Goal: Task Accomplishment & Management: Use online tool/utility

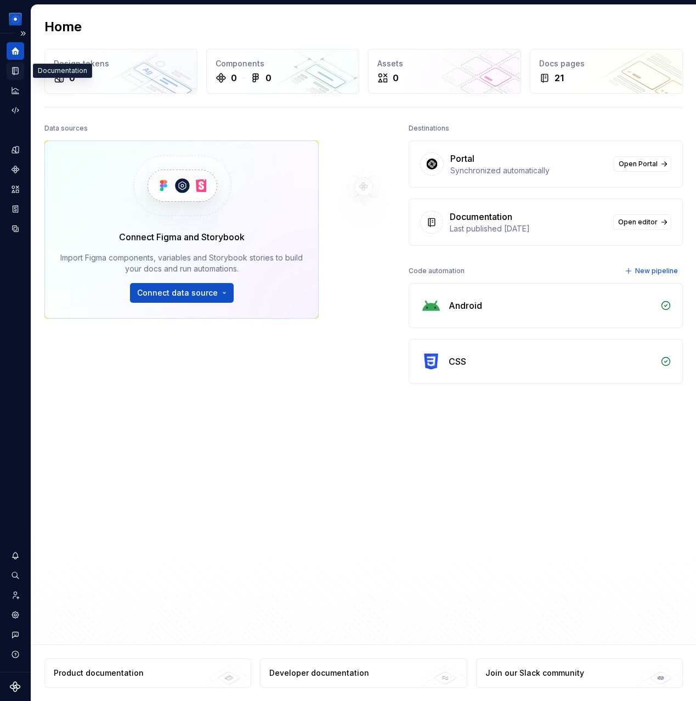
click at [12, 78] on div "Documentation" at bounding box center [16, 71] width 18 height 18
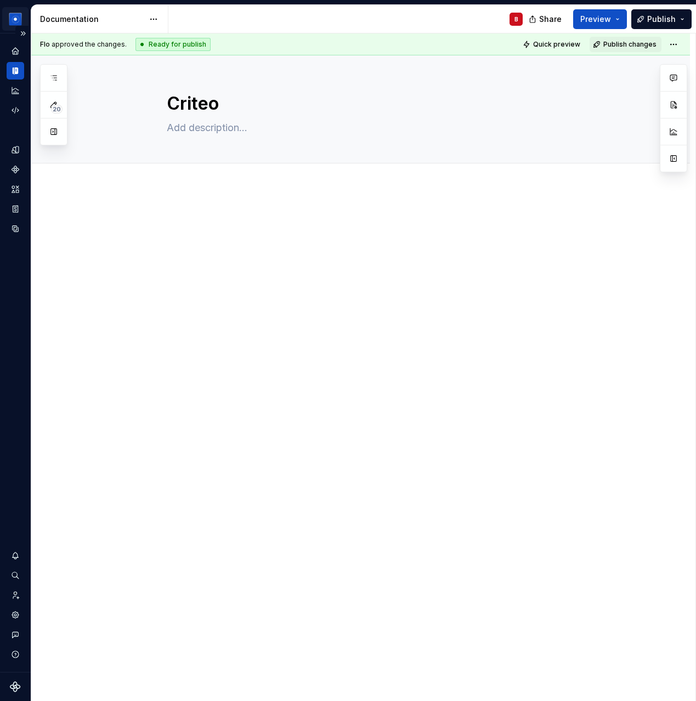
click at [18, 16] on html "Flo Design System B Dataset Secondary Documentation B Share Preview Publish 20 …" at bounding box center [348, 350] width 696 height 701
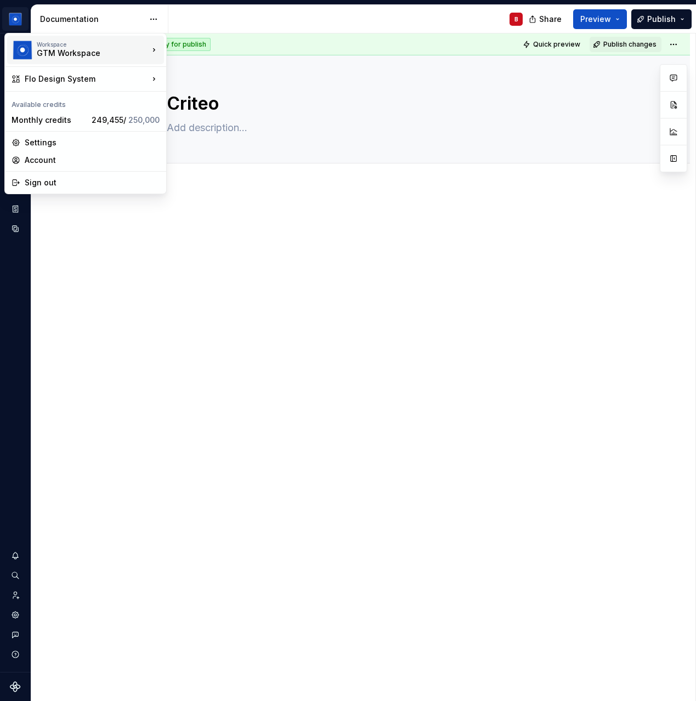
type textarea "*"
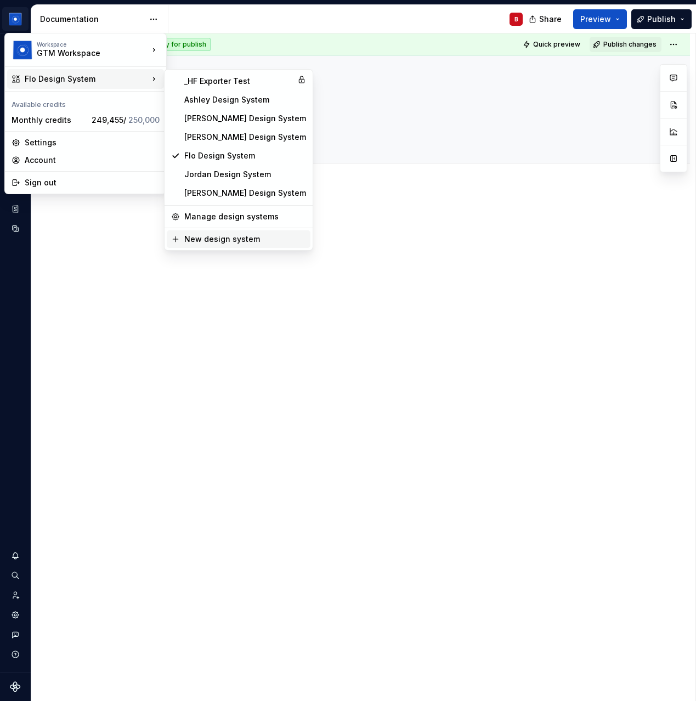
click at [250, 243] on div "New design system" at bounding box center [245, 239] width 122 height 11
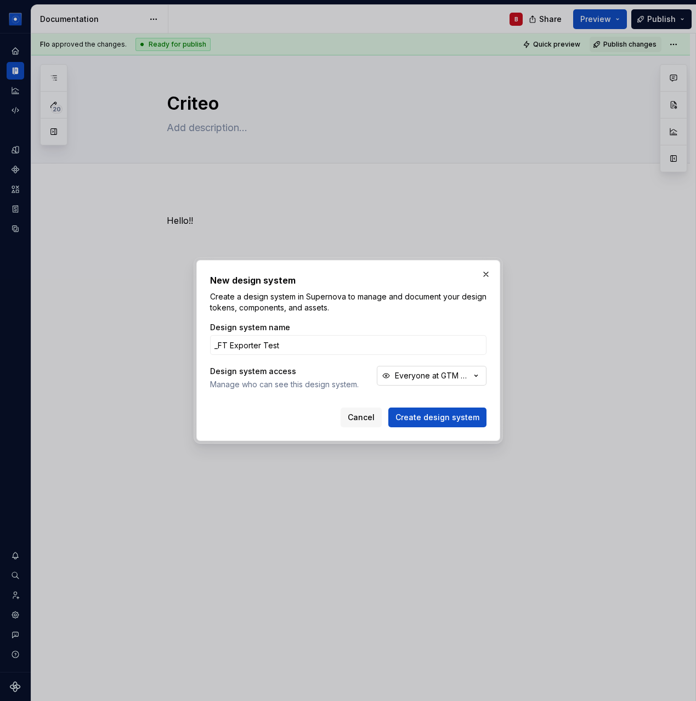
type input "_FT Exporter Test"
click at [418, 377] on div "Everyone at GTM Workspace" at bounding box center [433, 375] width 76 height 11
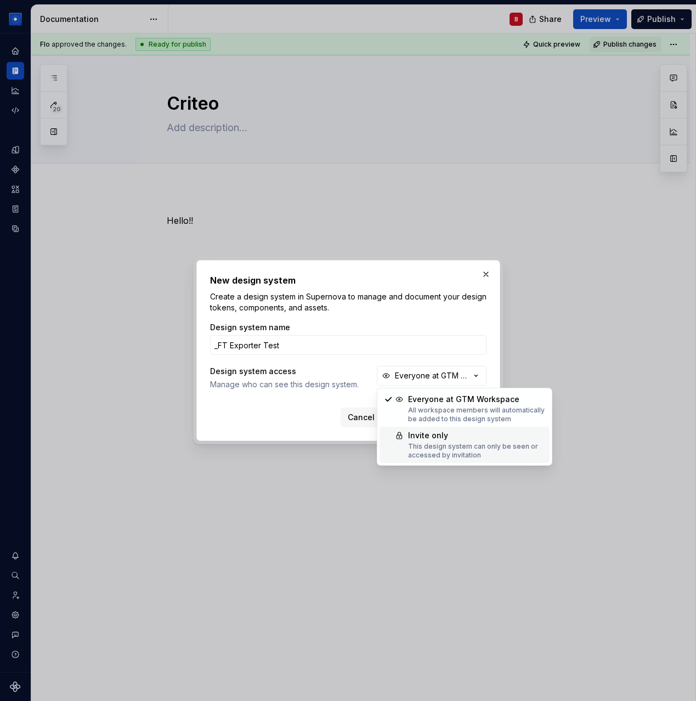
click at [419, 442] on div "This design system can only be seen or accessed by invitation" at bounding box center [476, 451] width 137 height 18
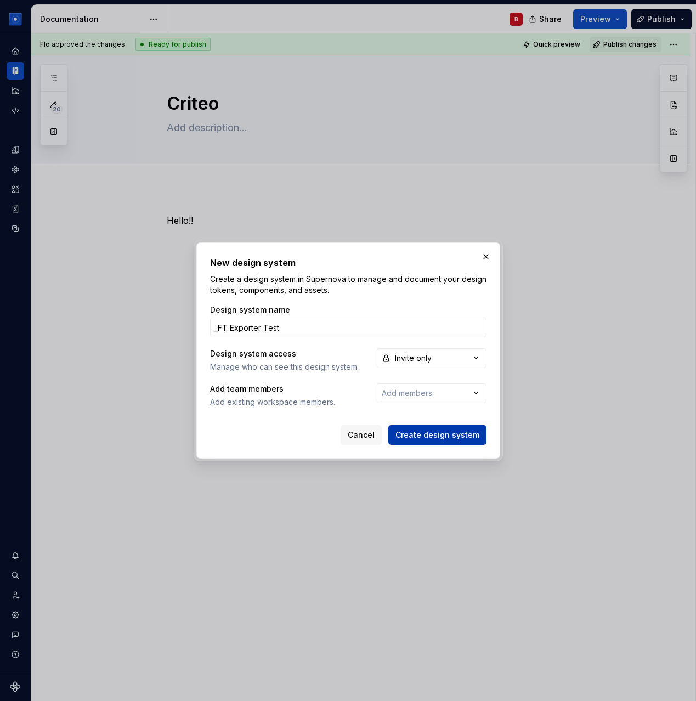
click at [434, 436] on span "Create design system" at bounding box center [438, 435] width 84 height 11
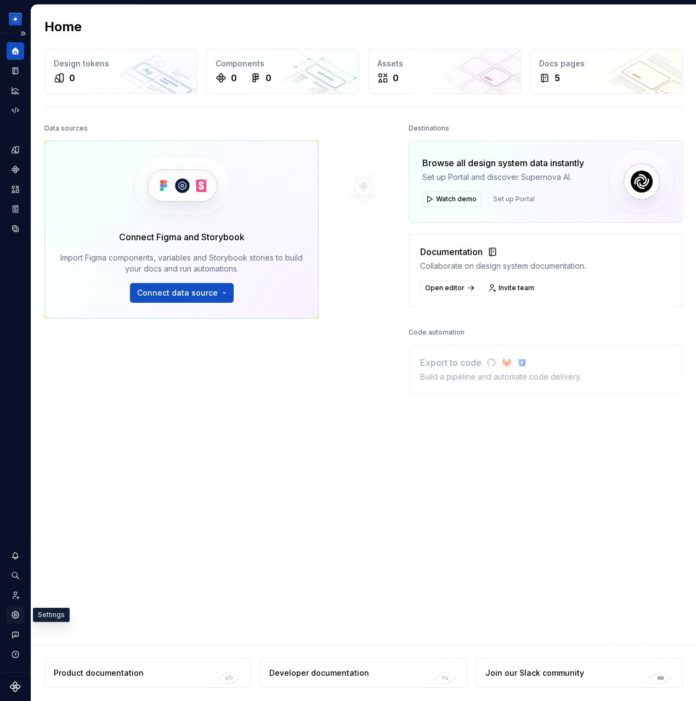
click at [16, 614] on icon "Settings" at bounding box center [15, 615] width 2 height 2
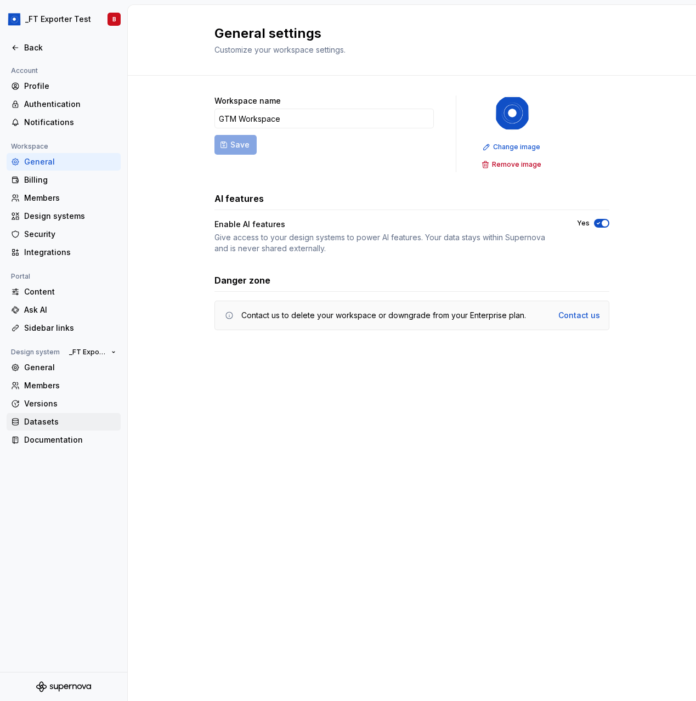
click at [91, 422] on div "Datasets" at bounding box center [70, 422] width 92 height 11
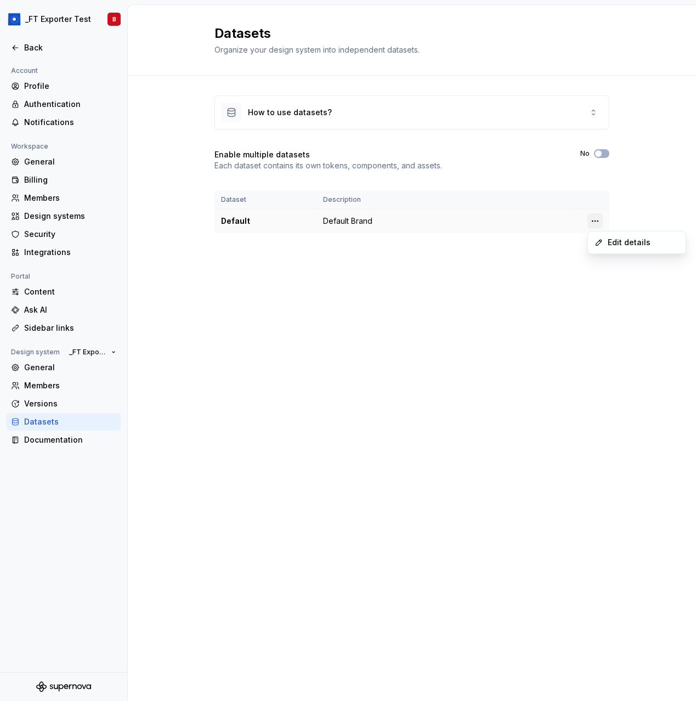
click at [596, 218] on html "_FT Exporter Test B Back Account Profile Authentication Notifications Workspace…" at bounding box center [348, 350] width 696 height 701
click at [602, 246] on icon at bounding box center [599, 242] width 9 height 9
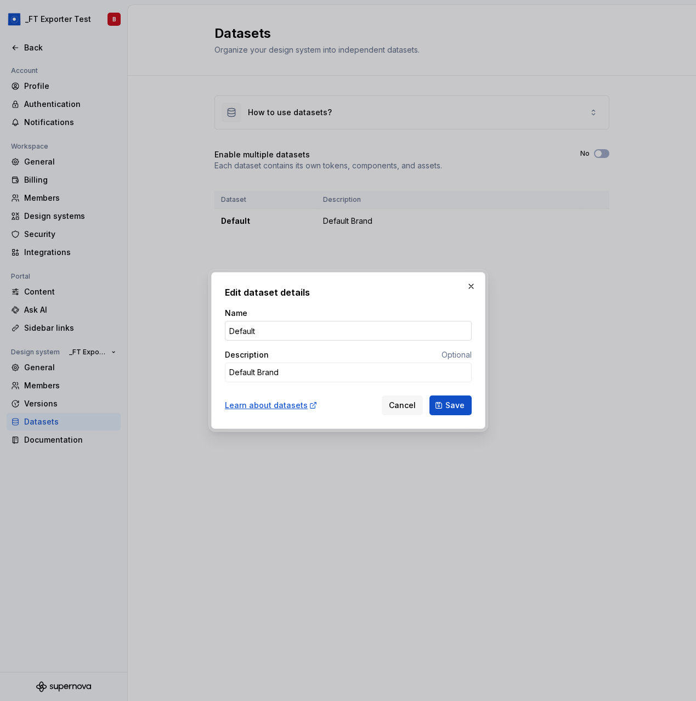
click at [246, 336] on input "Default" at bounding box center [348, 331] width 247 height 20
type textarea "*"
type input "FT"
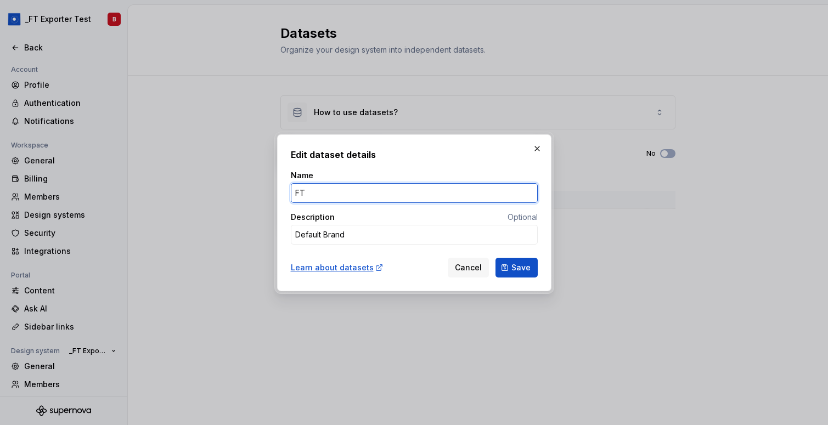
type textarea "*"
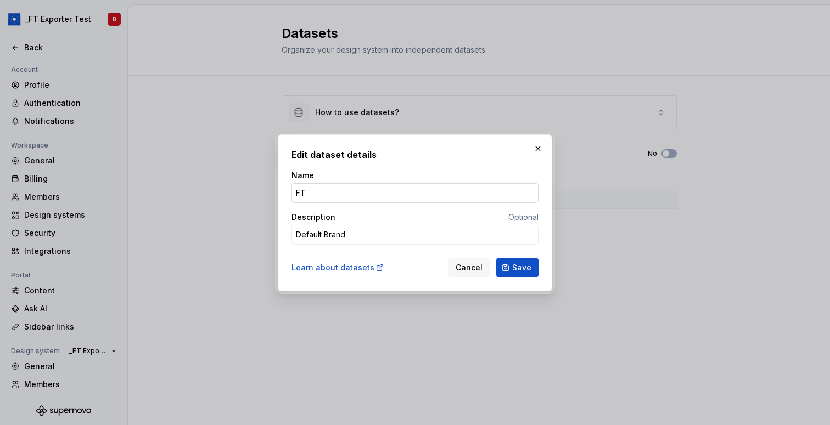
click at [325, 190] on input "FT" at bounding box center [414, 193] width 247 height 20
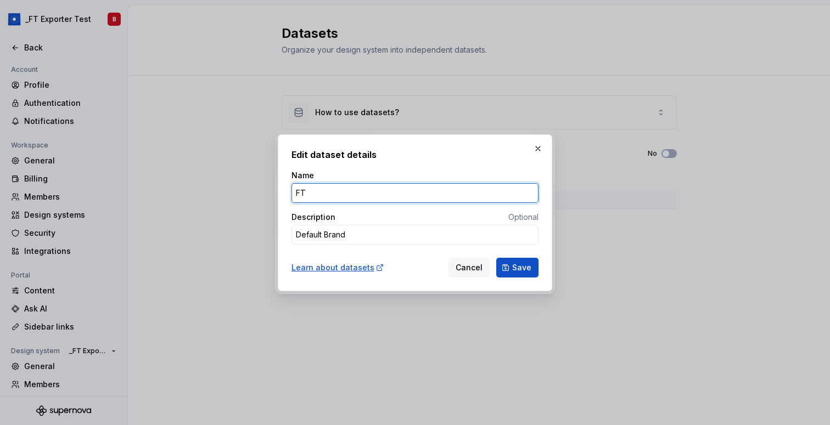
click at [325, 190] on input "FT" at bounding box center [414, 193] width 247 height 20
type input "ft-core"
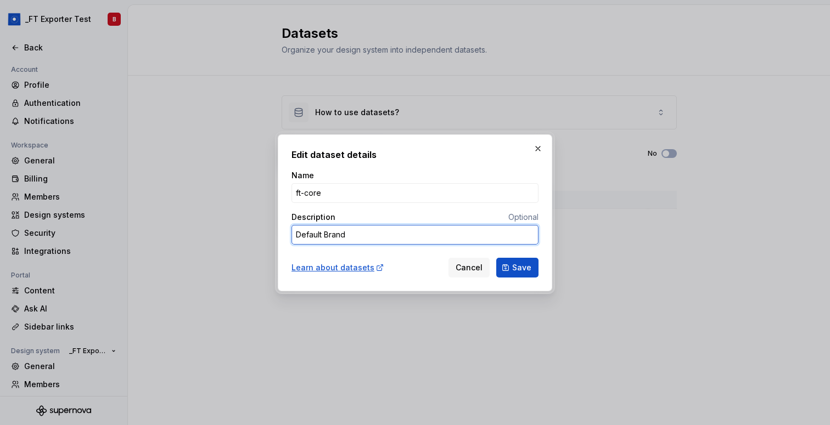
click at [316, 229] on textarea "Default Brand" at bounding box center [414, 235] width 247 height 20
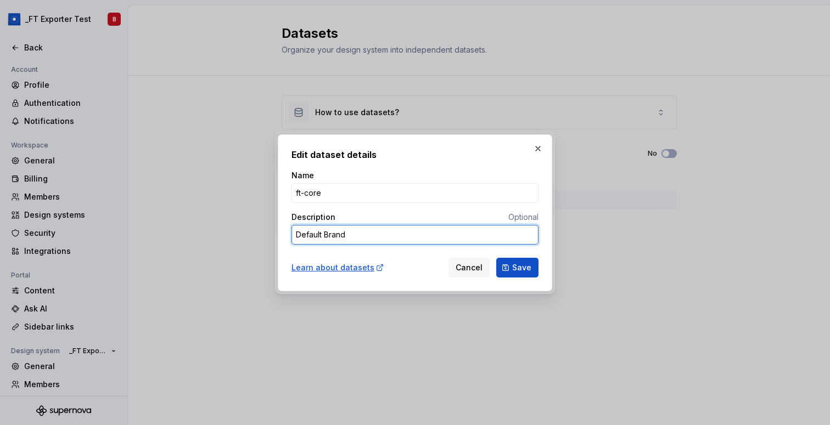
type textarea "*"
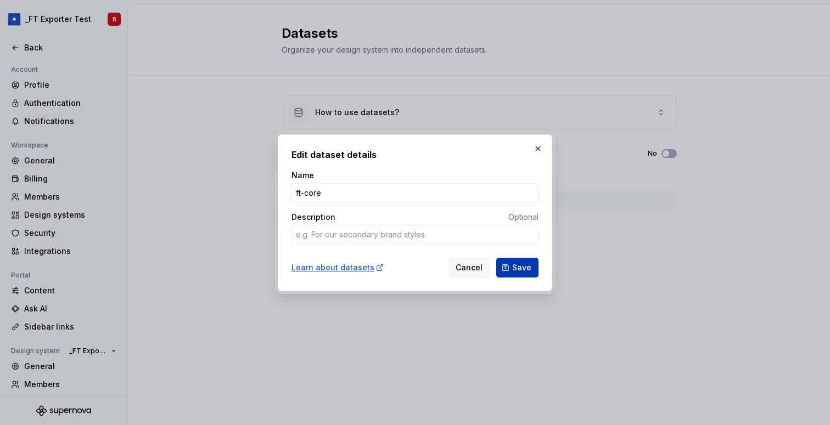
click at [529, 260] on button "Save" at bounding box center [517, 268] width 42 height 20
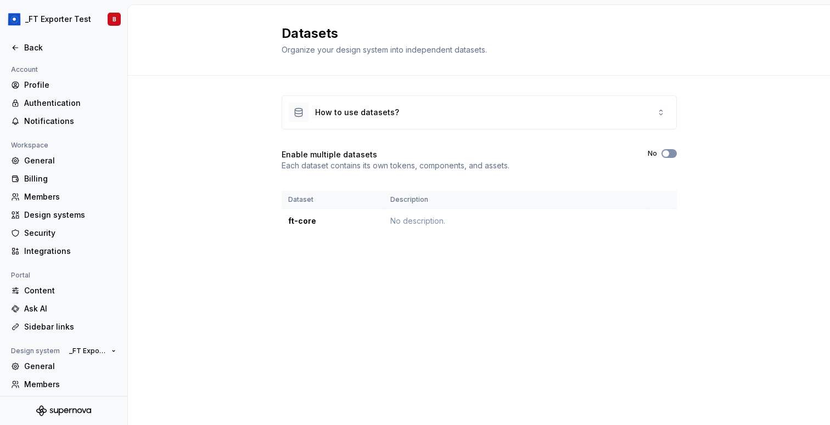
click at [669, 154] on icon "button" at bounding box center [665, 153] width 9 height 7
click at [666, 152] on span "button" at bounding box center [665, 153] width 7 height 7
click at [632, 42] on span "New dataset" at bounding box center [644, 40] width 49 height 11
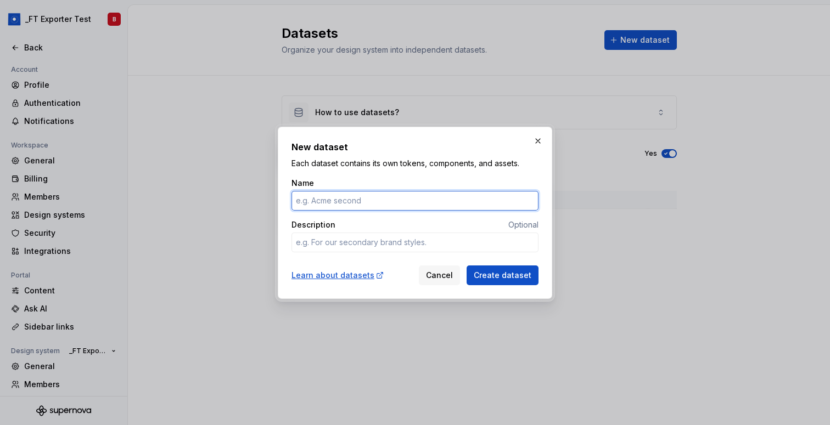
paste input "Ft-professional"
type textarea "*"
type input "Ft-professional"
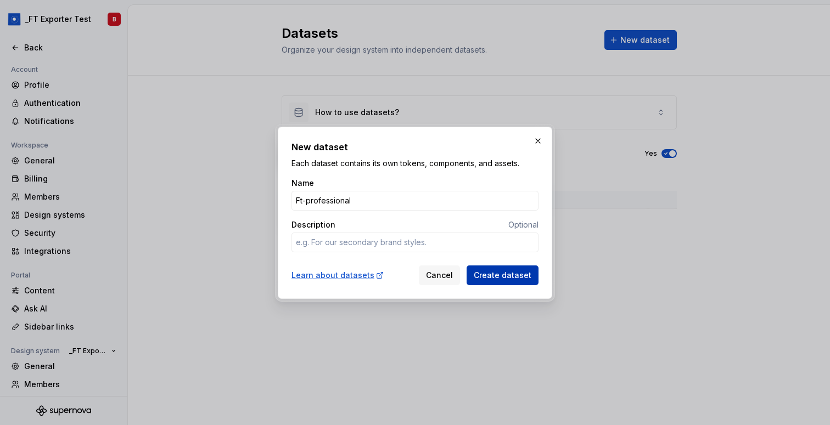
click at [528, 273] on span "Create dataset" at bounding box center [503, 275] width 58 height 11
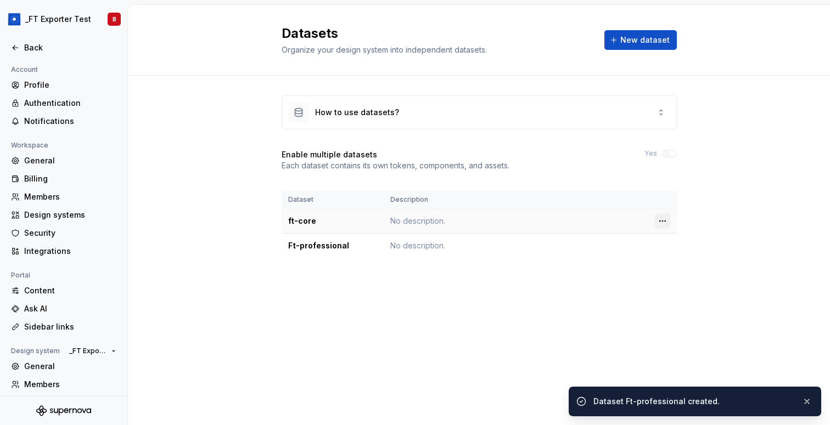
click at [667, 221] on html "_FT Exporter Test B Back Account Profile Authentication Notifications Workspace…" at bounding box center [415, 212] width 830 height 425
click at [675, 237] on div "Edit details" at bounding box center [710, 242] width 71 height 11
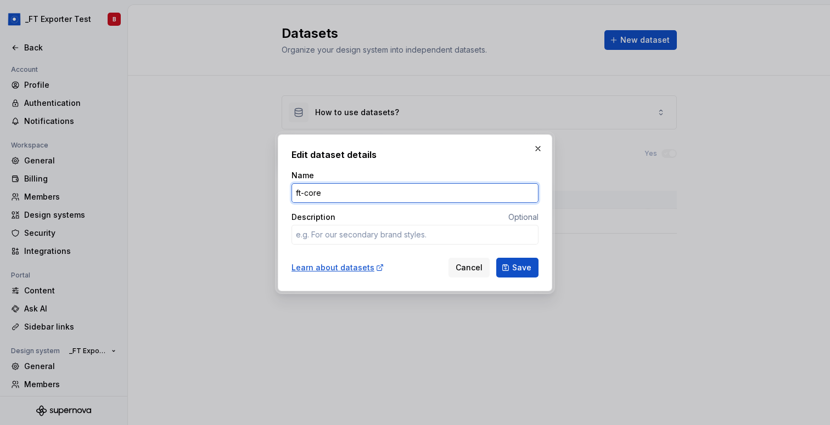
click at [298, 193] on input "ft-core" at bounding box center [414, 193] width 247 height 20
type textarea "*"
type input "Ft-core"
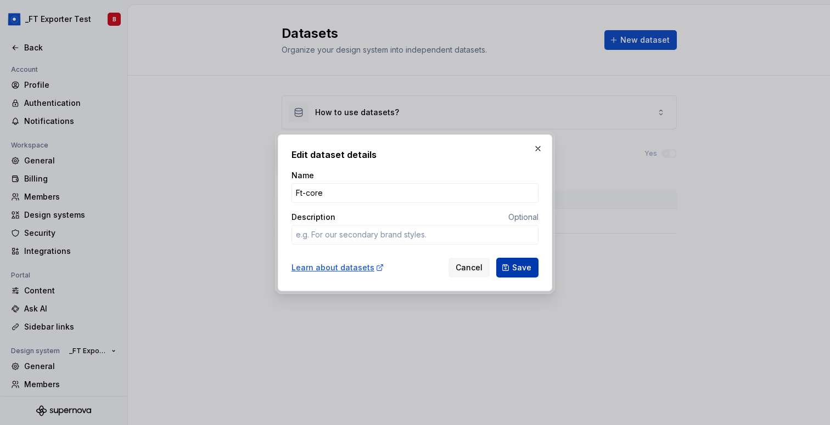
click at [527, 272] on span "Save" at bounding box center [521, 267] width 19 height 11
type textarea "*"
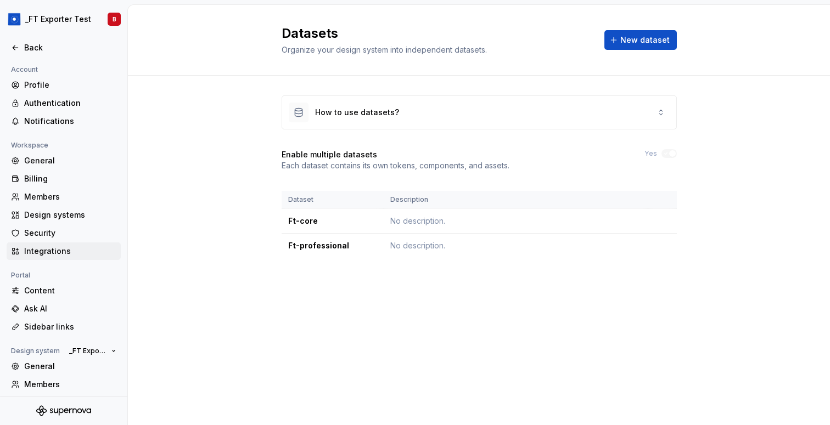
click at [60, 255] on div "Integrations" at bounding box center [70, 251] width 92 height 11
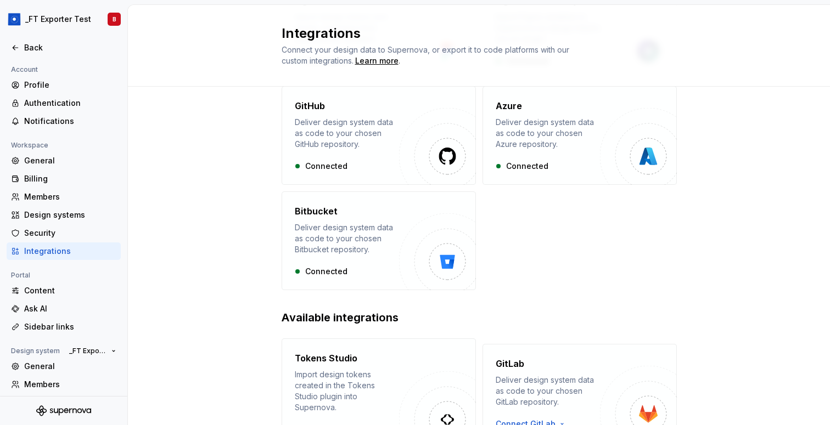
scroll to position [208, 0]
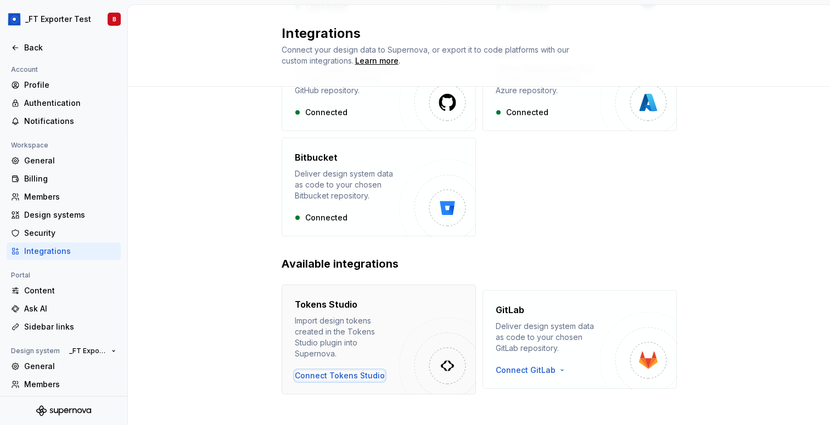
click at [343, 370] on div "Connect Tokens Studio" at bounding box center [340, 375] width 90 height 11
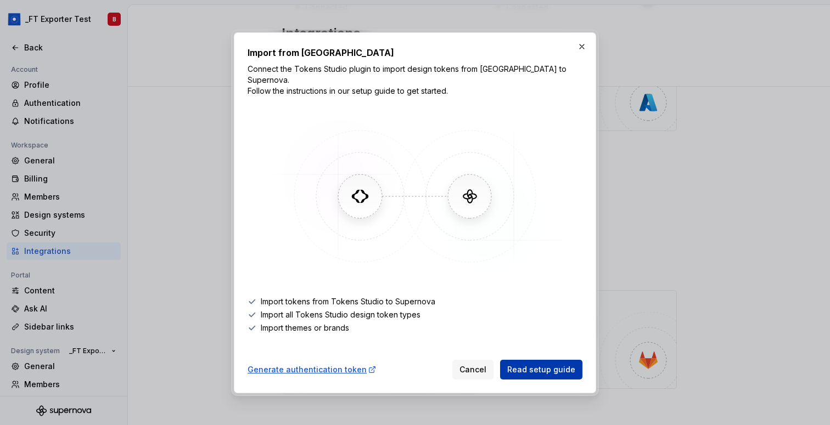
click at [533, 364] on span "Read setup guide" at bounding box center [541, 369] width 68 height 11
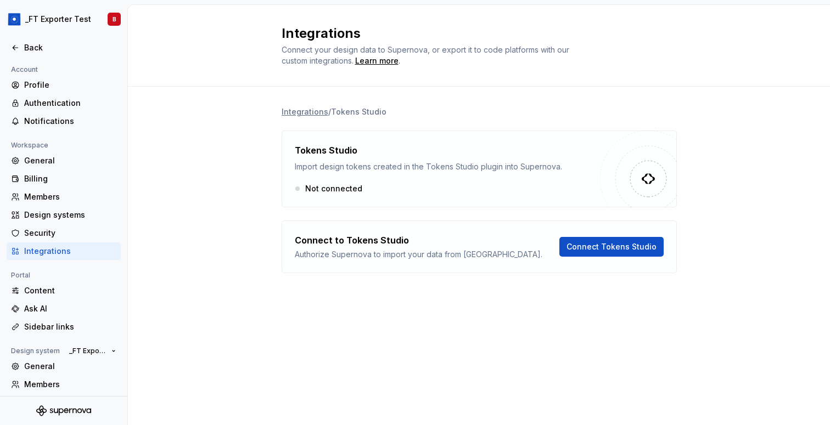
click at [326, 367] on div "Integrations Connect your design data to Supernova, or export it to code platfo…" at bounding box center [479, 215] width 702 height 420
click at [633, 250] on span "Connect Tokens Studio" at bounding box center [611, 246] width 90 height 11
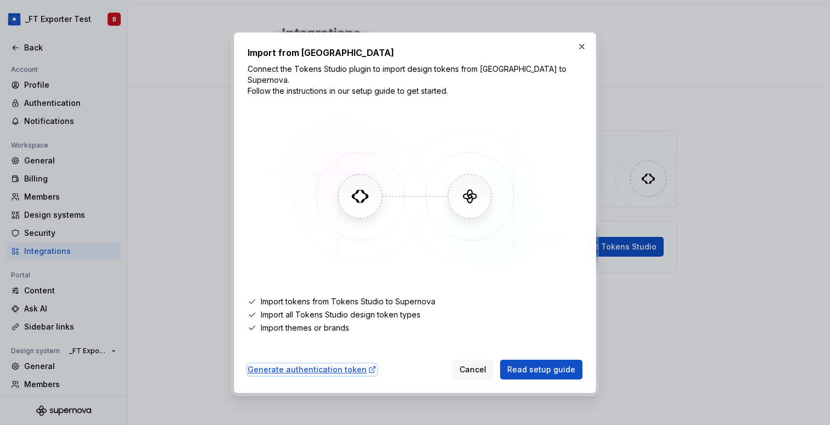
click at [322, 364] on div "Generate authentication token" at bounding box center [312, 369] width 129 height 11
click at [581, 52] on button "button" at bounding box center [581, 46] width 15 height 15
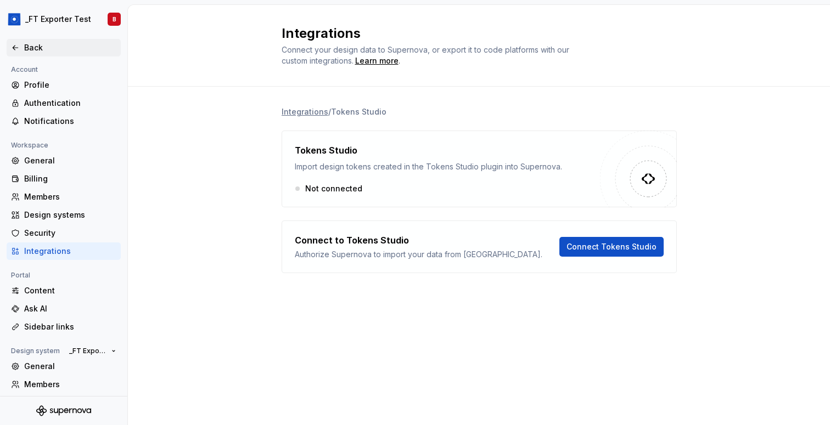
click at [36, 48] on div "Back" at bounding box center [70, 47] width 92 height 11
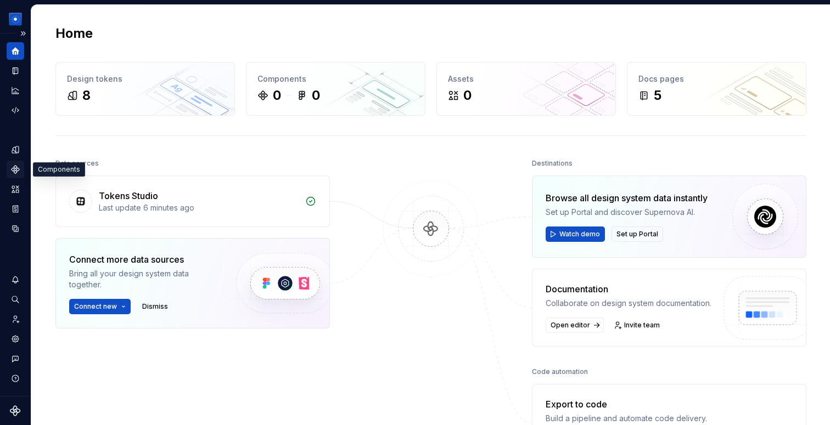
click at [14, 177] on div "Components" at bounding box center [16, 170] width 18 height 18
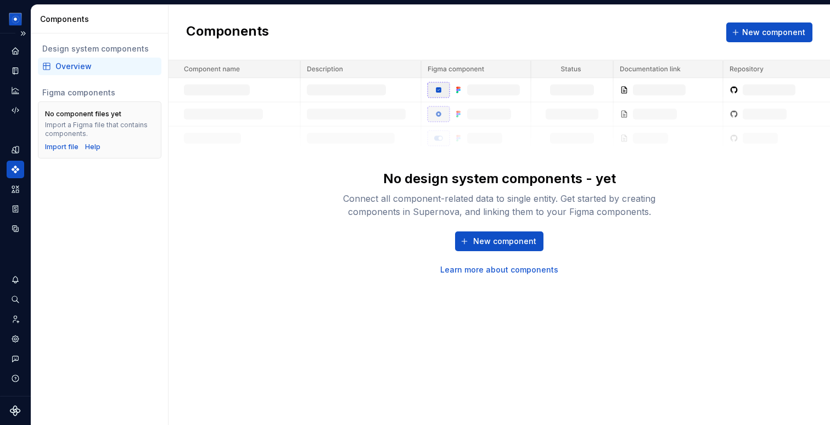
click at [16, 135] on div "Dataset Ft-core" at bounding box center [16, 139] width 18 height 195
click at [16, 149] on icon "Design tokens" at bounding box center [17, 149] width 3 height 7
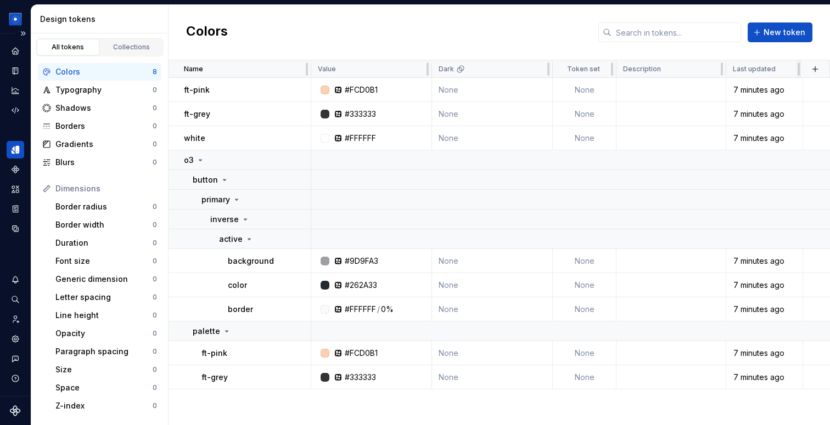
click at [490, 33] on div "Colors New token" at bounding box center [498, 32] width 661 height 55
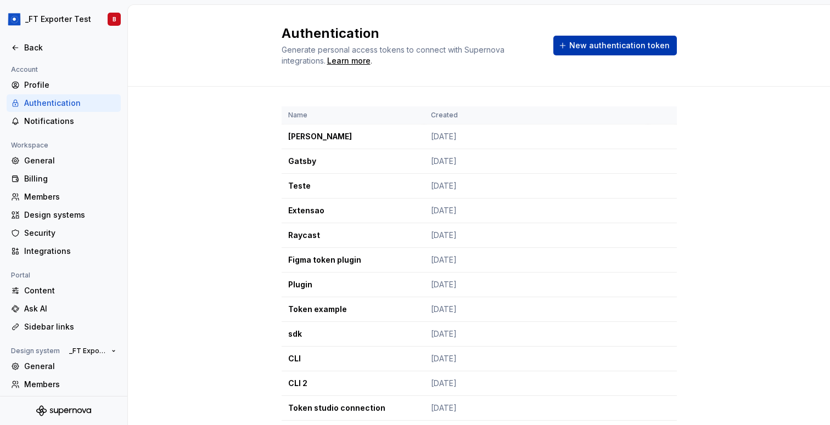
click at [618, 49] on span "New authentication token" at bounding box center [619, 45] width 100 height 11
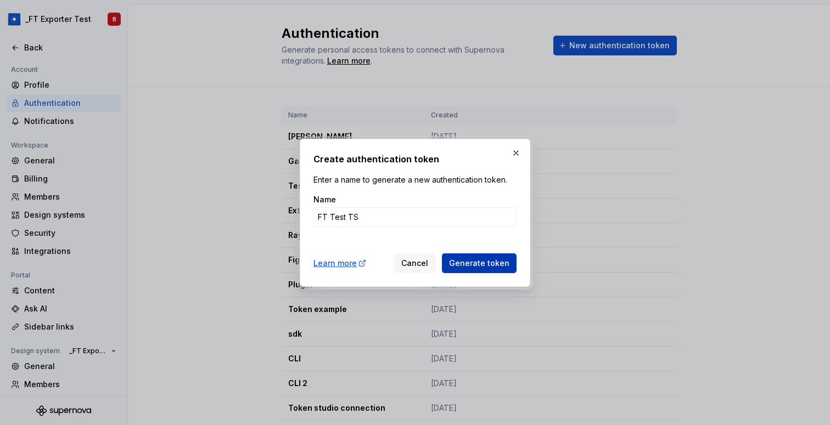
type input "FT Test TS"
click at [476, 267] on span "Generate token" at bounding box center [479, 263] width 60 height 11
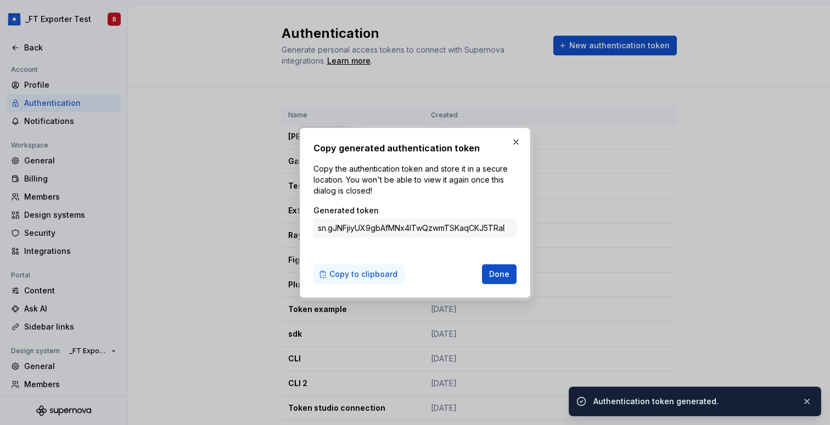
click at [359, 271] on span "Copy to clipboard" at bounding box center [363, 274] width 68 height 11
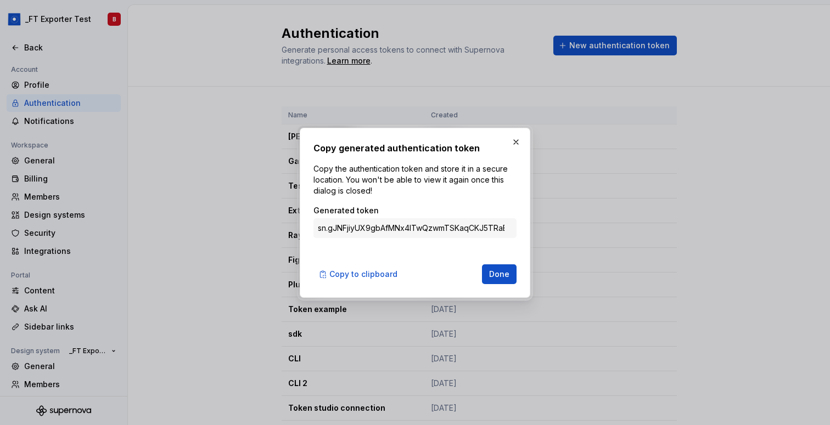
click at [481, 228] on input "sn.gJNFjiyUX9gbAfMNx4lTwQzwmTSKaqCKJ5TRaBLwwFKnnHvPHIbopAKGeFfOJp8m2c4AA9di4lYq…" at bounding box center [414, 228] width 203 height 20
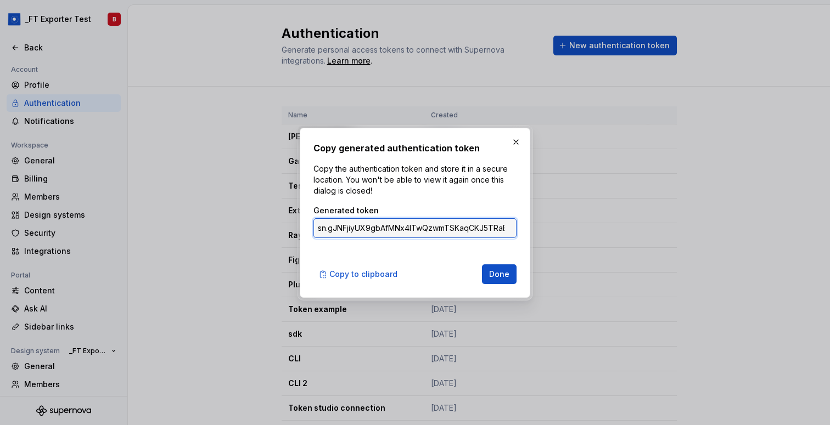
click at [481, 228] on input "sn.gJNFjiyUX9gbAfMNx4lTwQzwmTSKaqCKJ5TRaBLwwFKnnHvPHIbopAKGeFfOJp8m2c4AA9di4lYq…" at bounding box center [414, 228] width 203 height 20
click at [351, 275] on span "Copy to clipboard" at bounding box center [363, 274] width 68 height 11
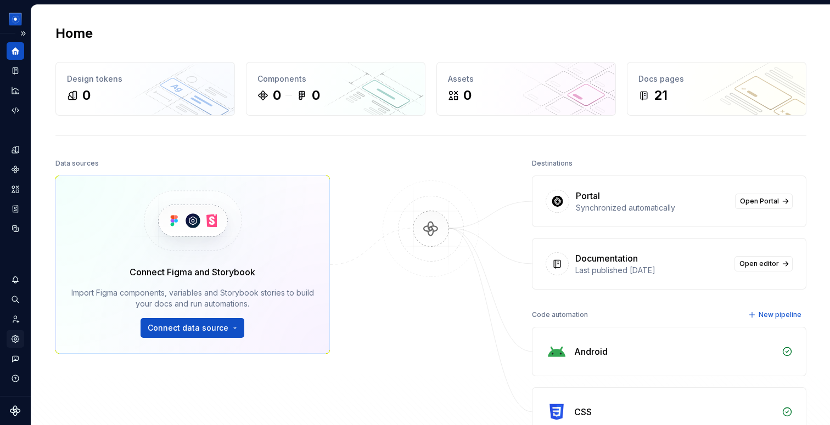
click at [19, 343] on icon "Settings" at bounding box center [15, 339] width 10 height 10
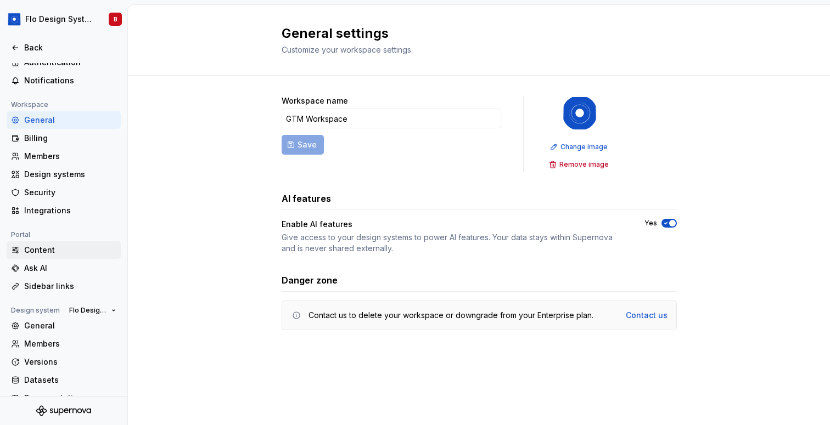
scroll to position [58, 0]
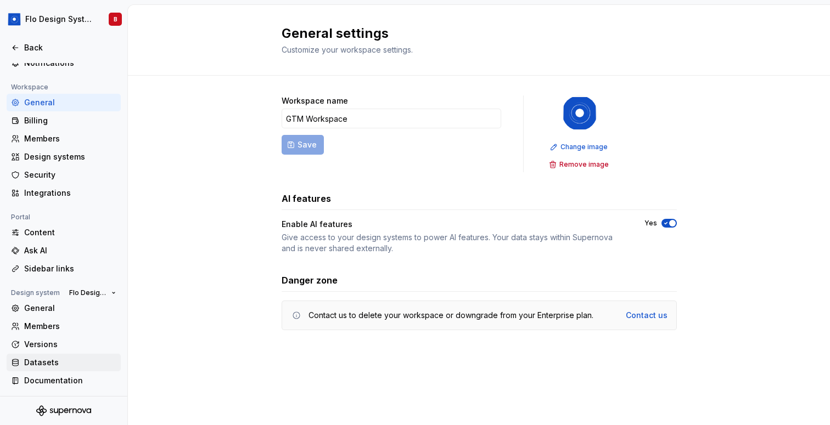
click at [43, 361] on div "Datasets" at bounding box center [70, 362] width 92 height 11
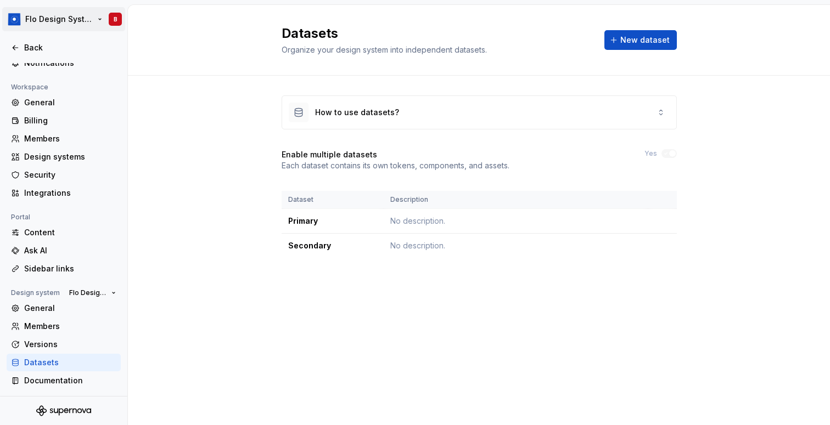
click at [59, 12] on html "Flo Design System B Back Account Profile Authentication Notifications Workspace…" at bounding box center [415, 212] width 830 height 425
click at [31, 14] on html "Flo Design System B Back Account Profile Authentication Notifications Workspace…" at bounding box center [415, 212] width 830 height 425
click at [37, 15] on html "Flo Design System B Back Account Profile Authentication Notifications Workspace…" at bounding box center [415, 212] width 830 height 425
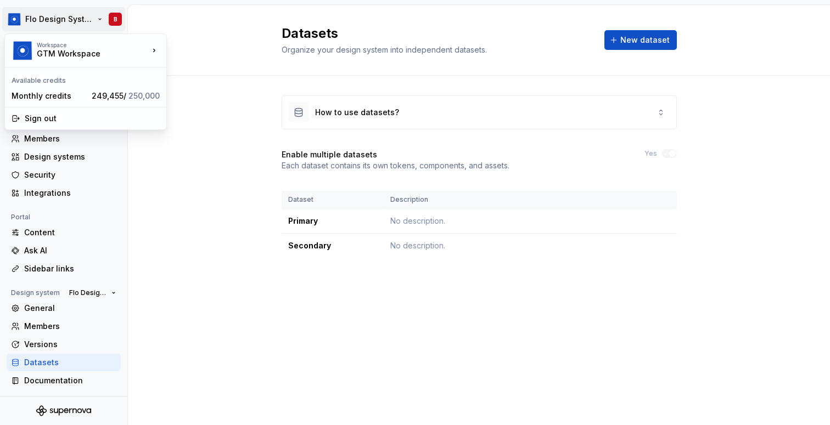
click at [37, 15] on html "Flo Design System B Back Account Profile Authentication Notifications Workspace…" at bounding box center [415, 212] width 830 height 425
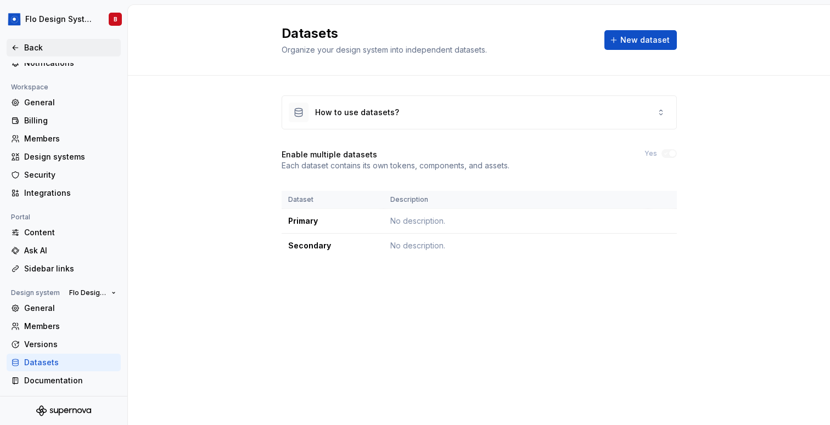
click at [20, 42] on div "Back" at bounding box center [63, 47] width 105 height 11
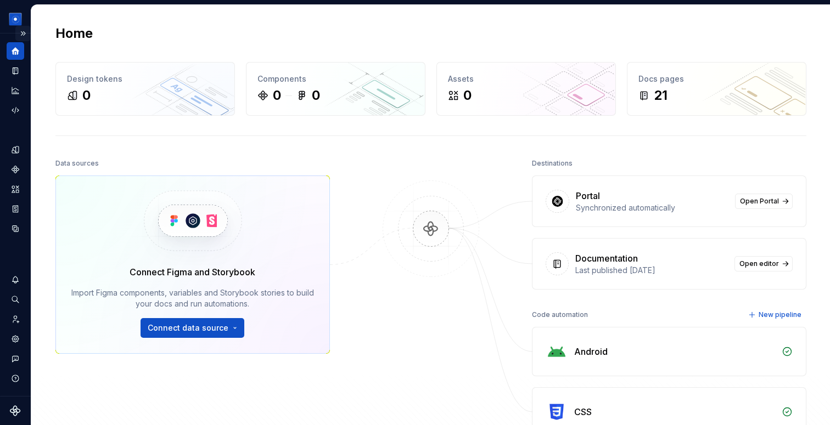
click at [21, 30] on button "Expand sidebar" at bounding box center [22, 33] width 15 height 15
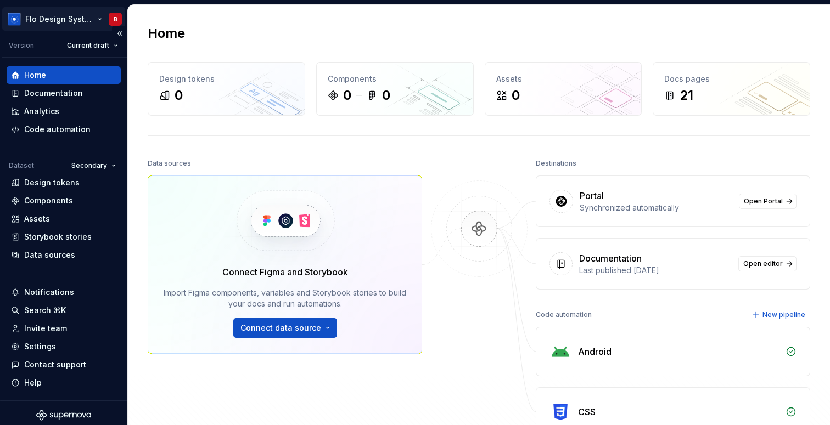
click at [37, 20] on html "Flo Design System B Version Current draft Home Documentation Analytics Code aut…" at bounding box center [415, 212] width 830 height 425
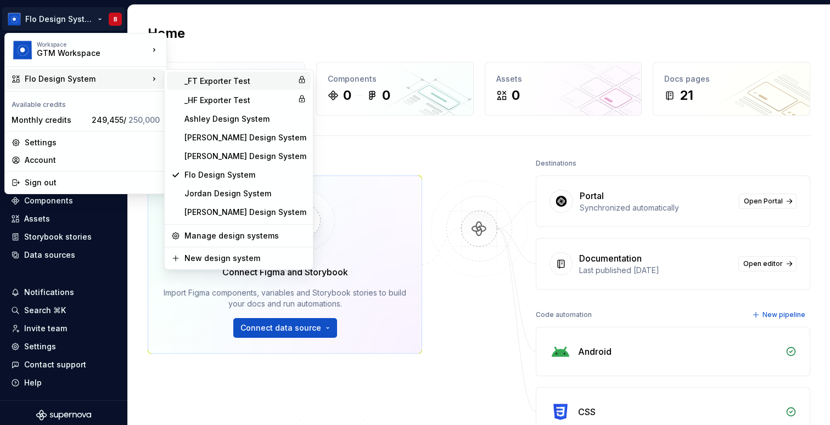
click at [218, 86] on div "_FT Exporter Test" at bounding box center [238, 81] width 109 height 11
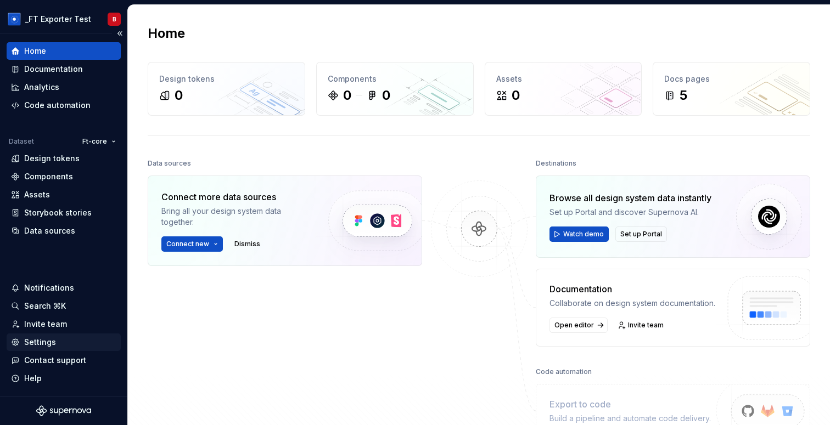
click at [59, 340] on div "Settings" at bounding box center [63, 342] width 105 height 11
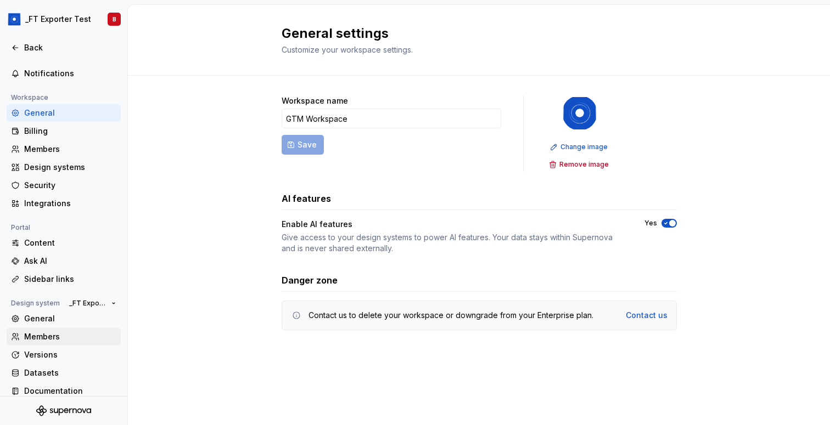
scroll to position [58, 0]
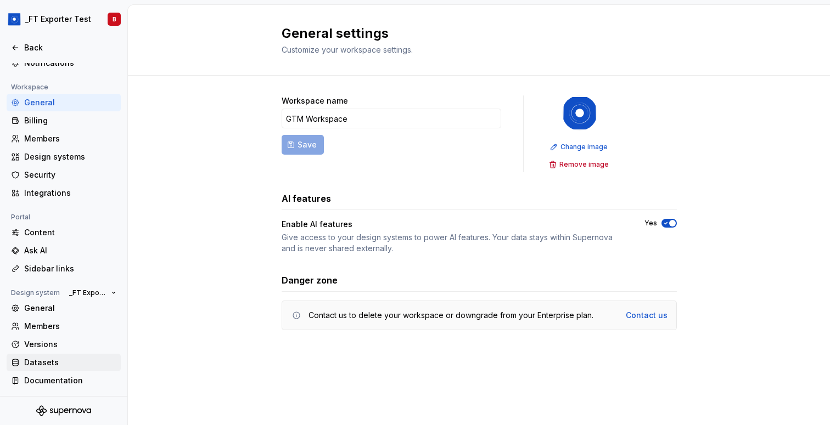
click at [47, 365] on div "Datasets" at bounding box center [70, 362] width 92 height 11
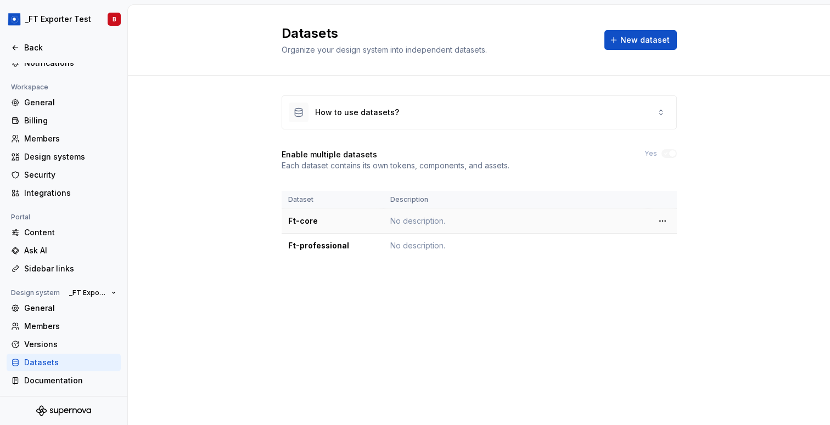
drag, startPoint x: 320, startPoint y: 227, endPoint x: 283, endPoint y: 227, distance: 36.8
click at [283, 227] on td "Ft-core" at bounding box center [333, 221] width 102 height 25
click at [299, 225] on div "Ft-core" at bounding box center [332, 221] width 89 height 11
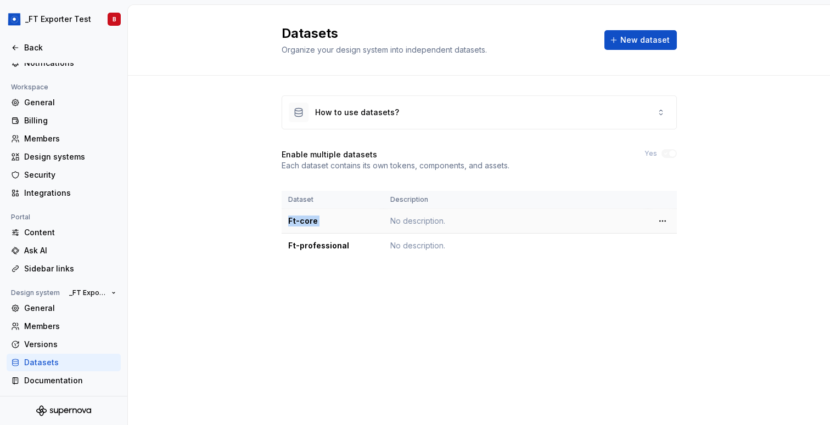
copy div "Ft-core"
click at [17, 47] on icon at bounding box center [15, 48] width 5 height 4
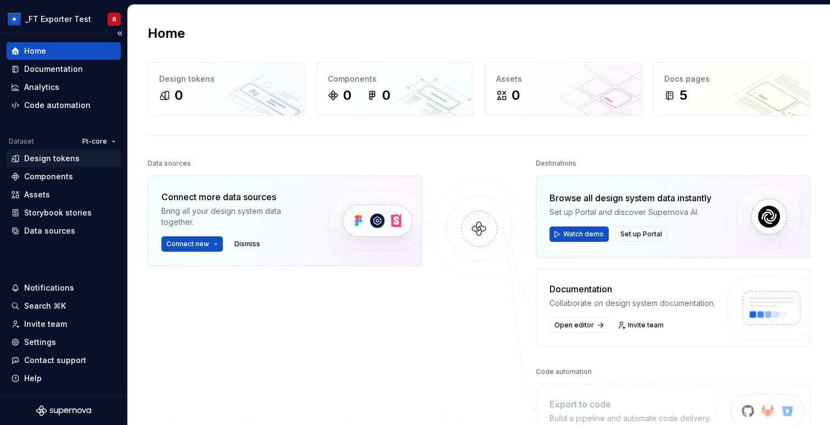
click at [54, 162] on div "Design tokens" at bounding box center [51, 158] width 55 height 11
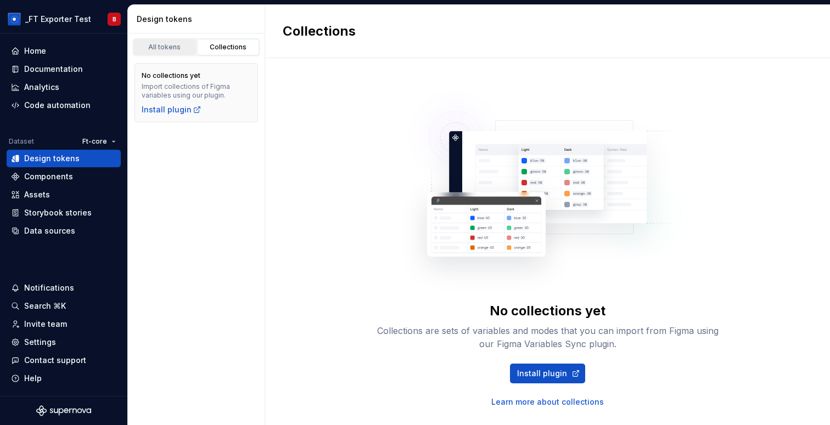
click at [157, 46] on div "All tokens" at bounding box center [164, 47] width 55 height 9
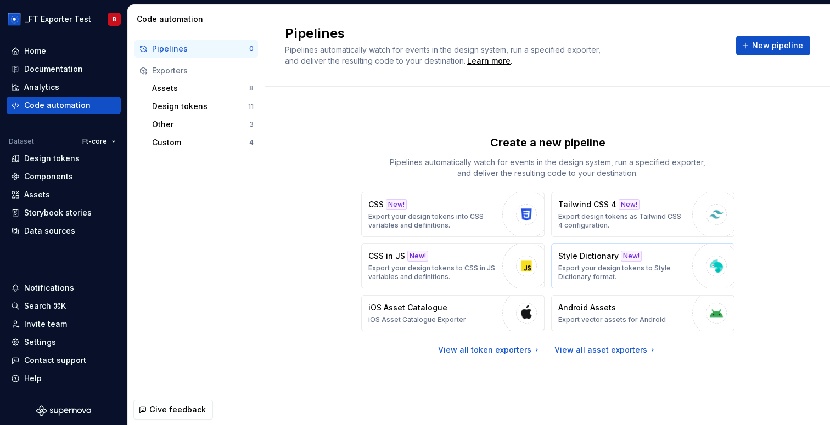
click at [618, 272] on p "Export your design tokens to Style Dictionary format." at bounding box center [622, 273] width 128 height 18
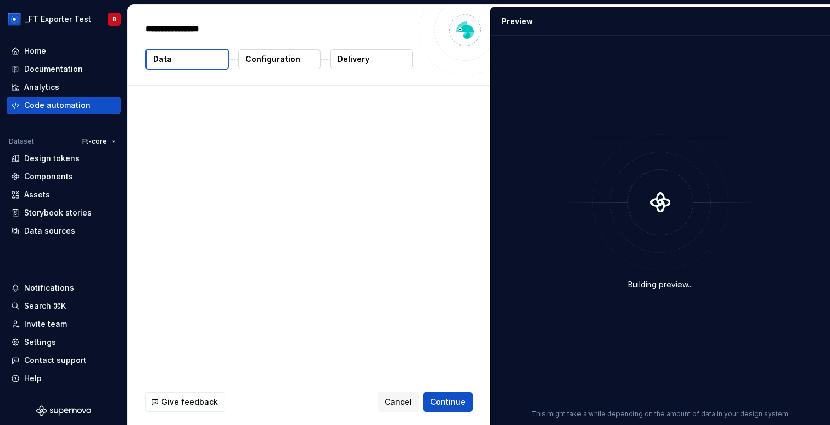
type textarea "*"
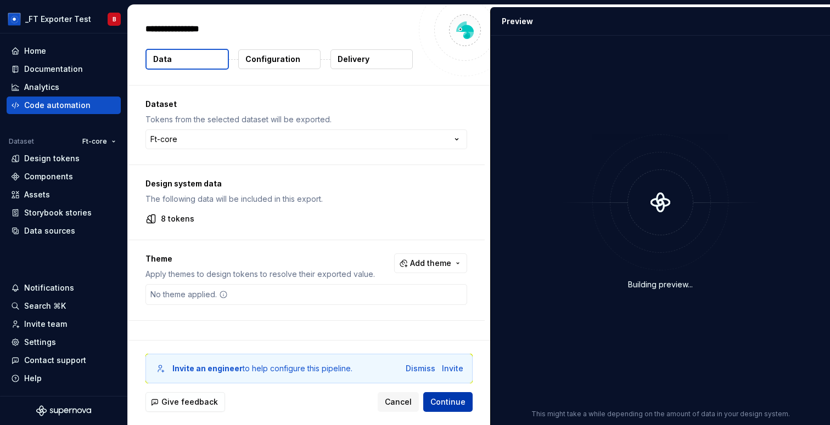
click at [445, 406] on span "Continue" at bounding box center [447, 402] width 35 height 11
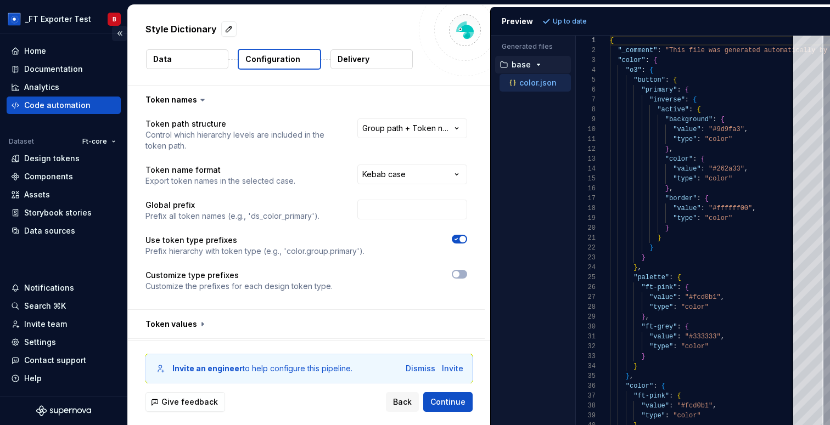
click at [118, 34] on button "Collapse sidebar" at bounding box center [119, 33] width 15 height 15
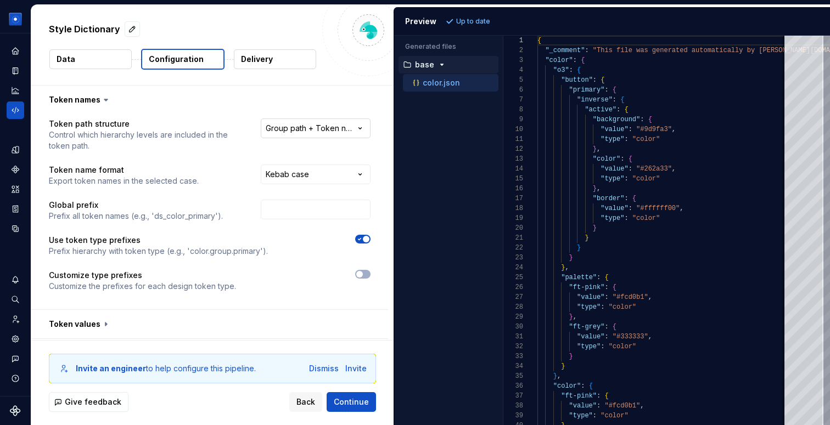
click at [350, 133] on html "**********" at bounding box center [415, 212] width 830 height 425
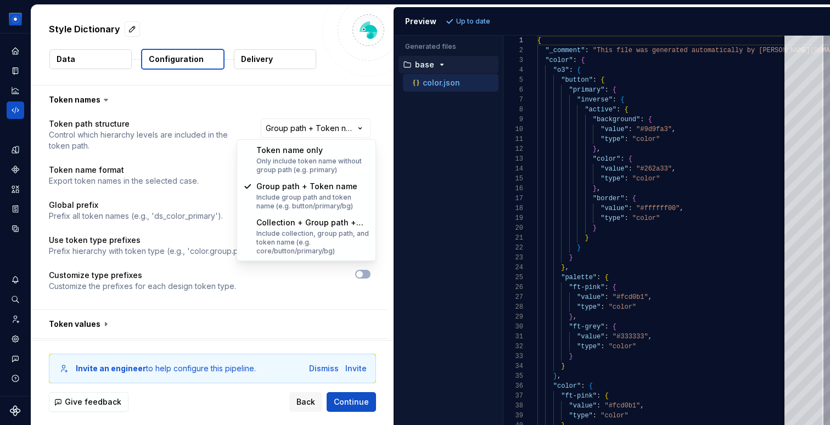
click at [345, 100] on html "**********" at bounding box center [415, 212] width 830 height 425
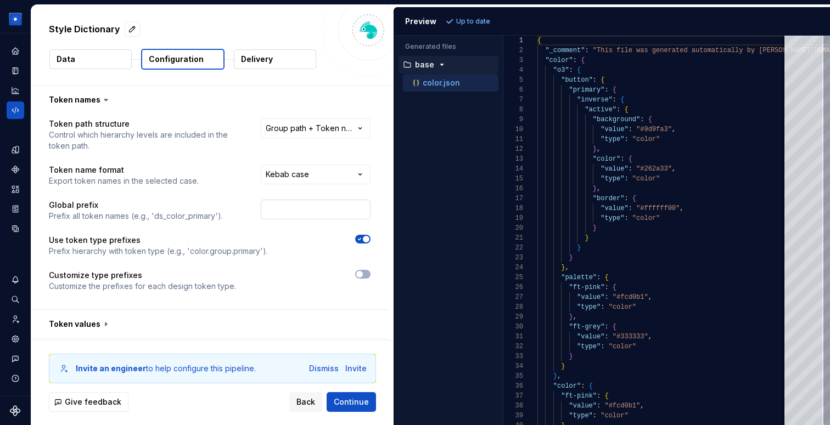
click at [319, 212] on input "text" at bounding box center [316, 210] width 110 height 20
type input "O"
type input "o3"
click at [469, 17] on span "Refresh preview" at bounding box center [484, 21] width 55 height 9
click at [490, 18] on span "Refresh preview" at bounding box center [484, 21] width 55 height 9
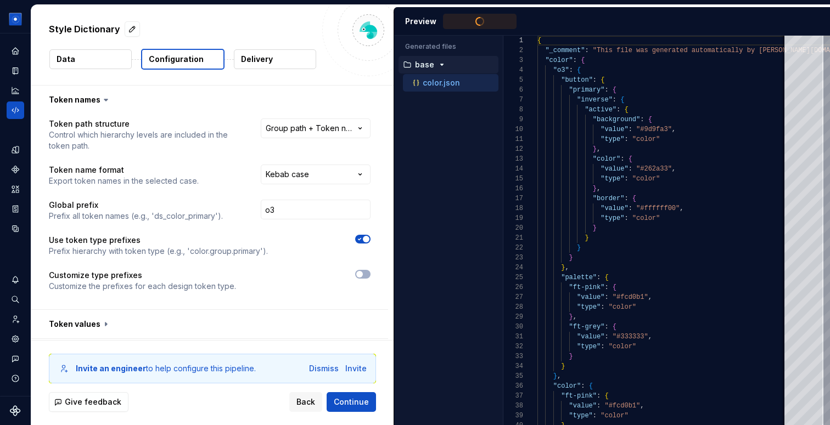
type textarea "**********"
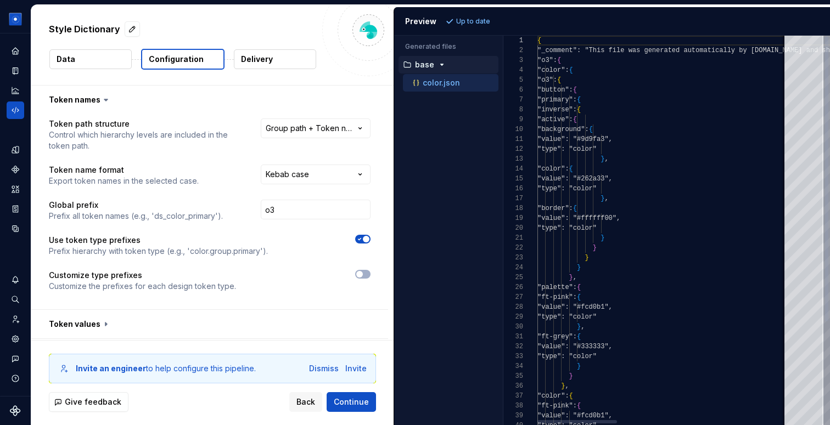
scroll to position [99, 0]
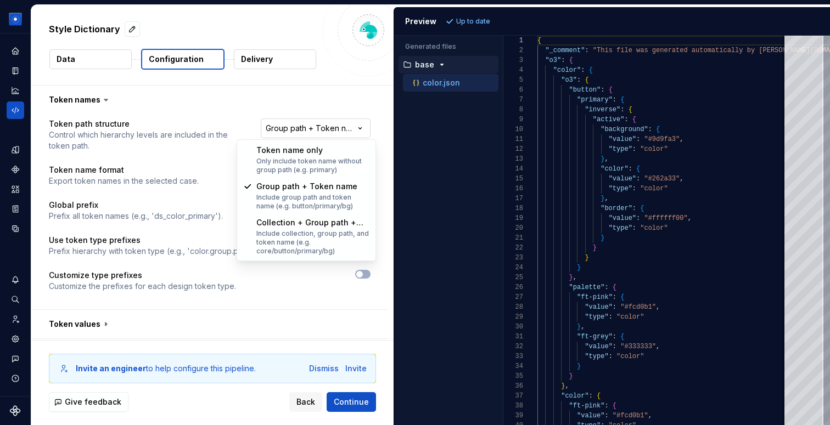
click at [290, 127] on html "**********" at bounding box center [415, 212] width 830 height 425
select select "********"
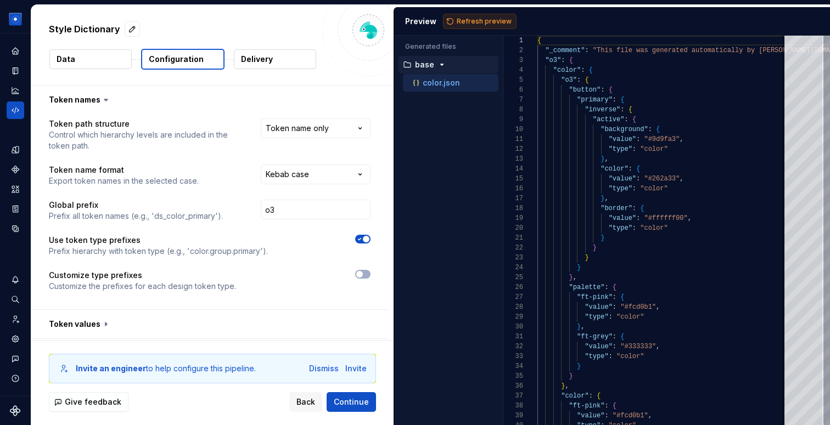
click at [496, 19] on span "Refresh preview" at bounding box center [484, 21] width 55 height 9
type textarea "**********"
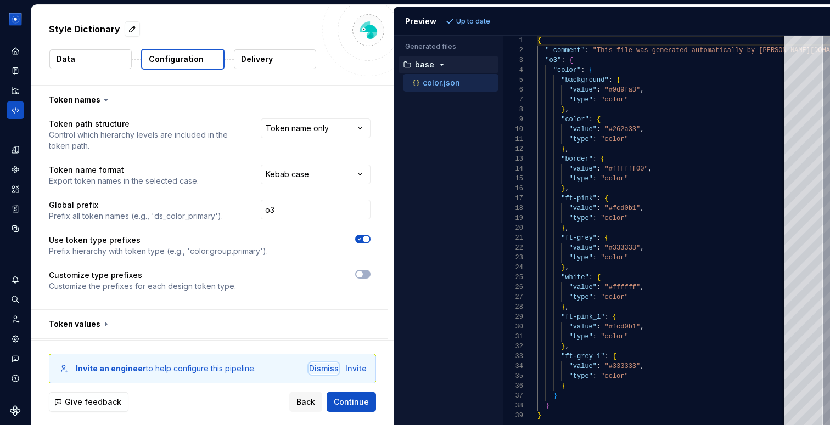
click at [329, 368] on div "Dismiss" at bounding box center [324, 368] width 30 height 11
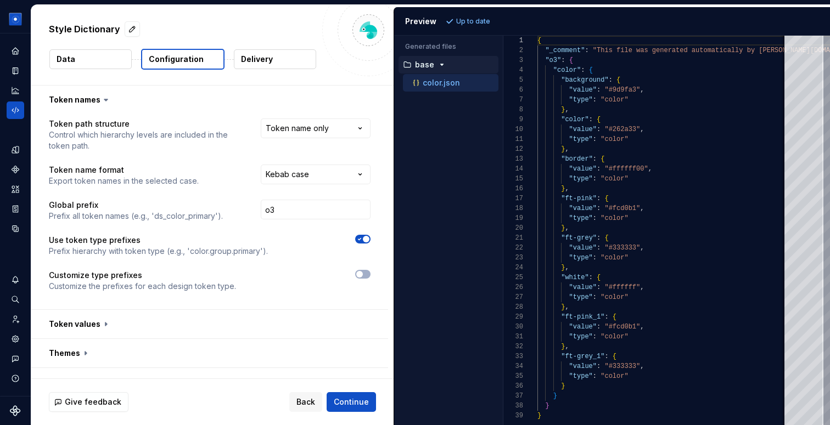
click at [83, 31] on p "Style Dictionary" at bounding box center [84, 29] width 71 height 13
click at [131, 29] on button "button" at bounding box center [132, 28] width 15 height 15
click at [131, 30] on textarea "**********" at bounding box center [181, 29] width 269 height 18
type textarea "*"
type textarea "**********"
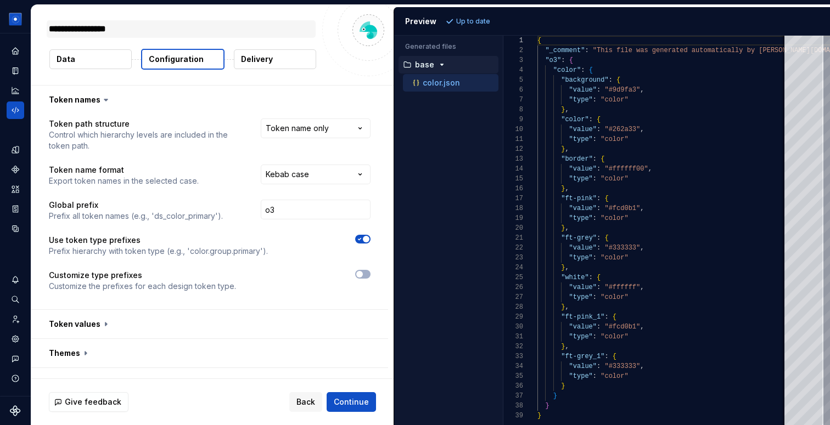
type textarea "*"
type textarea "**********"
type textarea "*"
type textarea "**********"
type textarea "*"
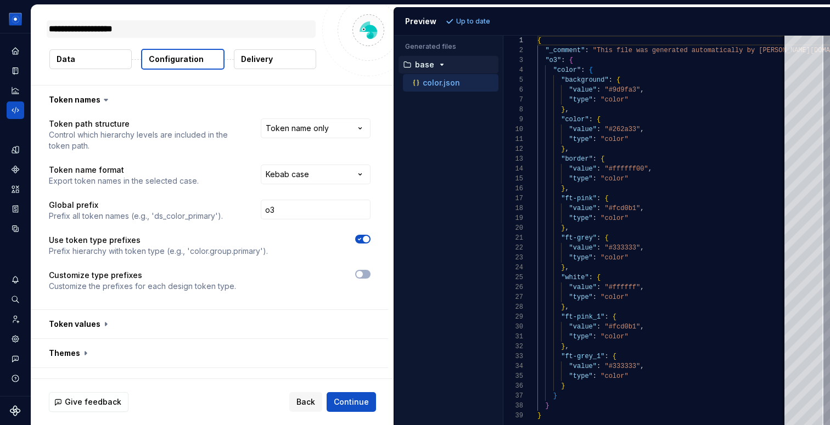
type textarea "**********"
type textarea "*"
type textarea "**********"
type textarea "*"
type textarea "**********"
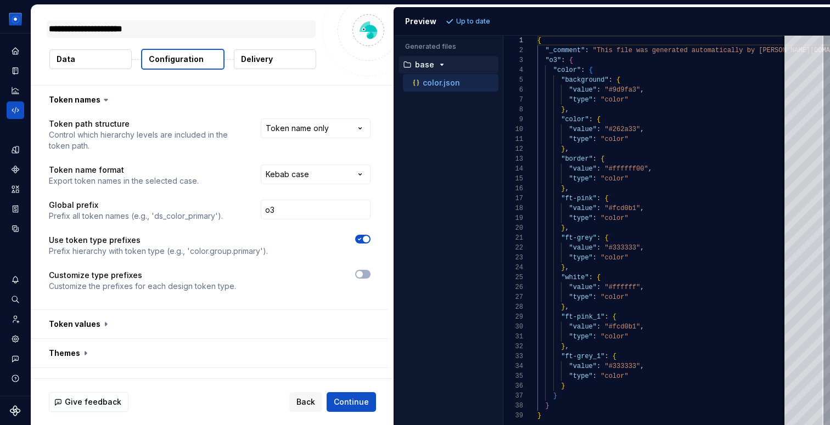
type textarea "*"
type textarea "**********"
type textarea "*"
type textarea "**********"
click at [350, 61] on div at bounding box center [368, 30] width 92 height 92
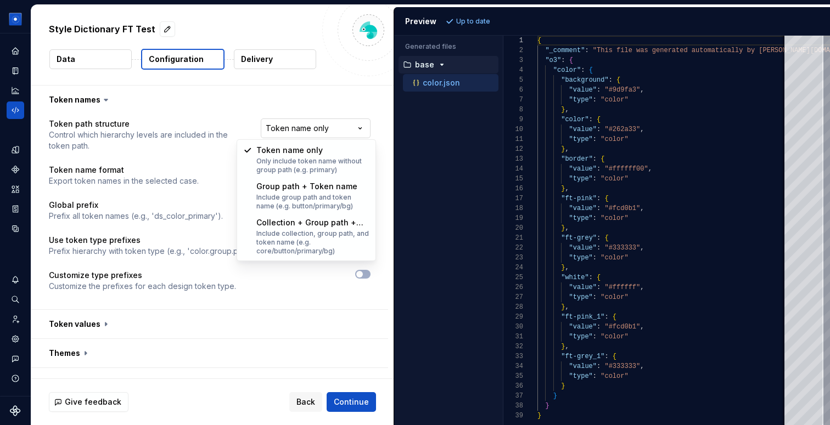
click at [311, 131] on html "**********" at bounding box center [415, 212] width 830 height 425
select select "**********"
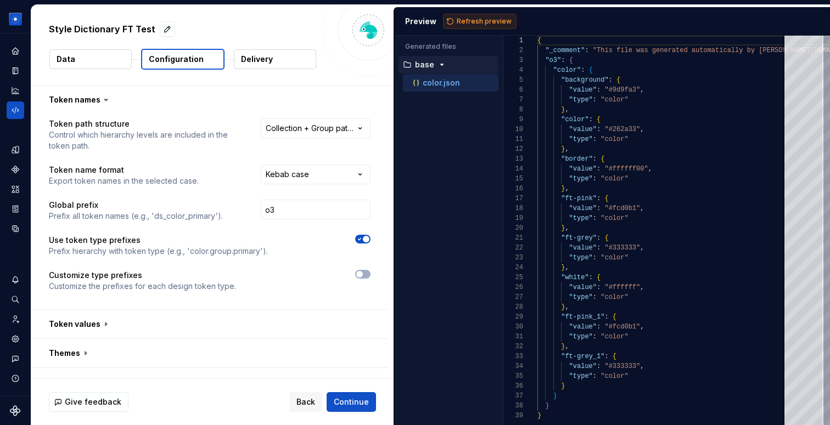
click at [468, 18] on span "Refresh preview" at bounding box center [484, 21] width 55 height 9
type textarea "**********"
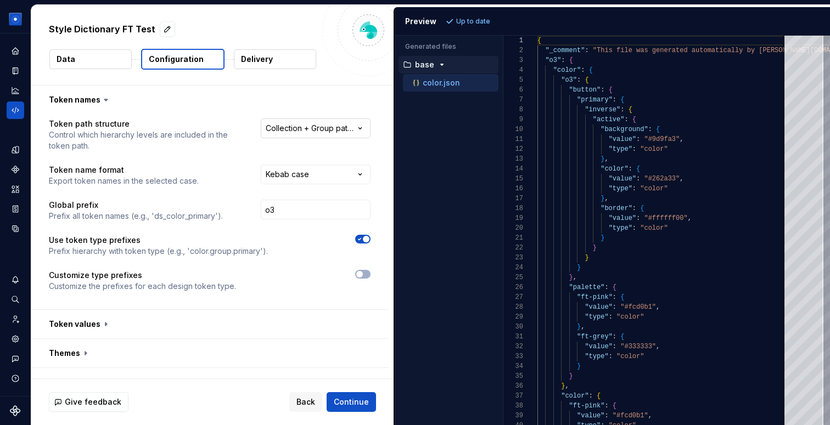
click at [302, 136] on html "**********" at bounding box center [415, 212] width 830 height 425
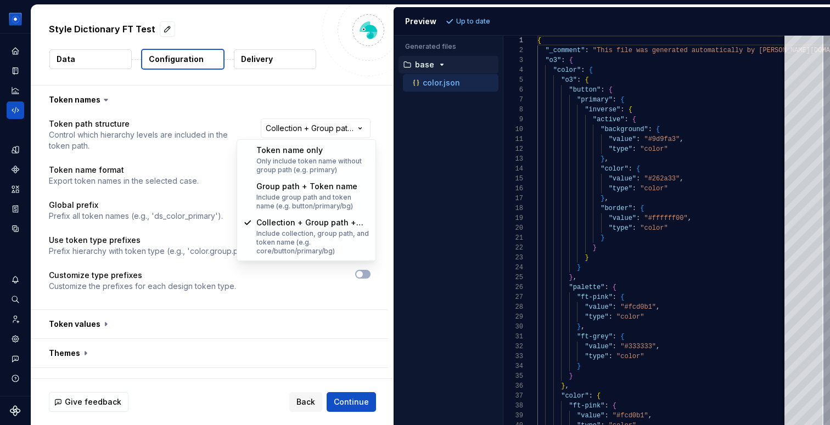
select select "**********"
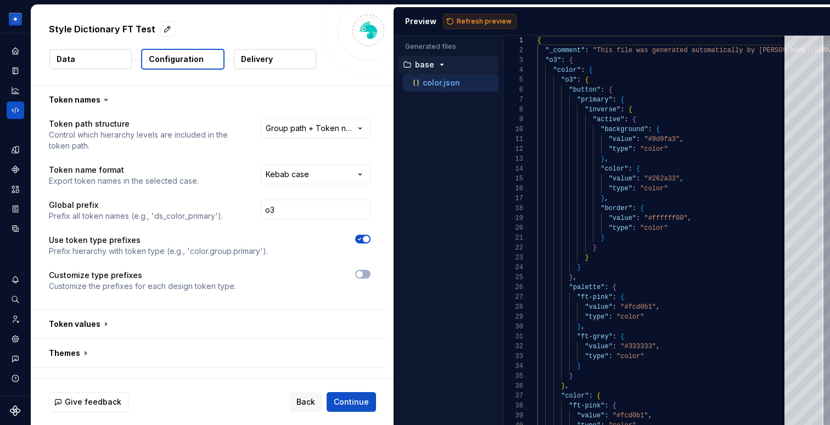
click at [473, 23] on span "Refresh preview" at bounding box center [484, 21] width 55 height 9
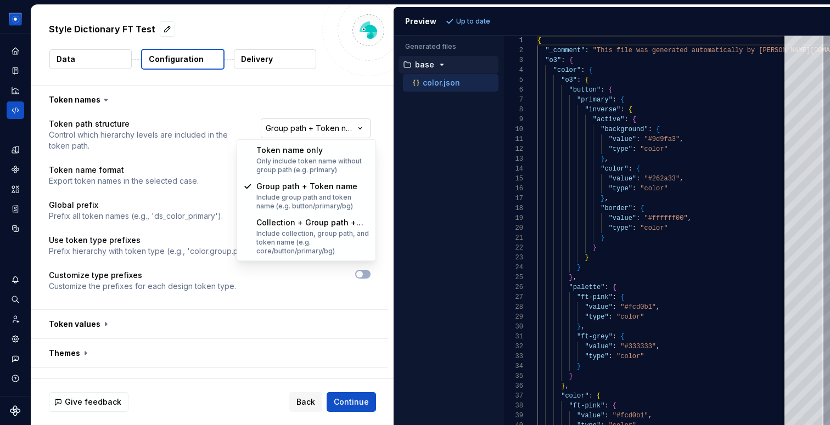
click at [304, 129] on html "**********" at bounding box center [415, 212] width 830 height 425
click at [305, 94] on html "**********" at bounding box center [415, 212] width 830 height 425
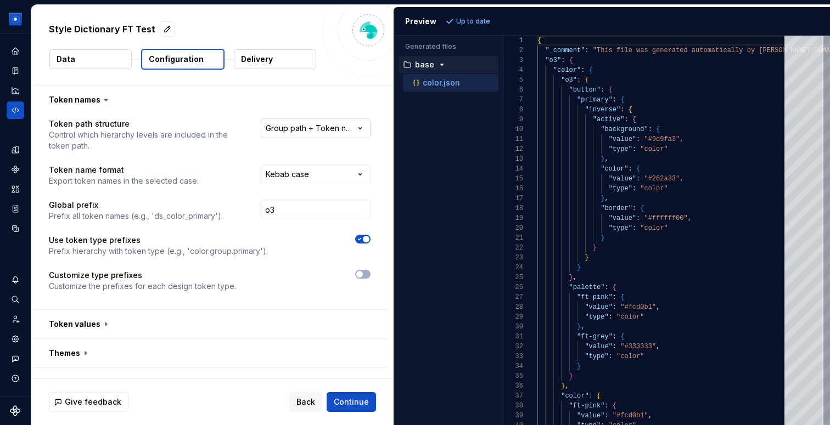
click at [325, 127] on html "**********" at bounding box center [415, 212] width 830 height 425
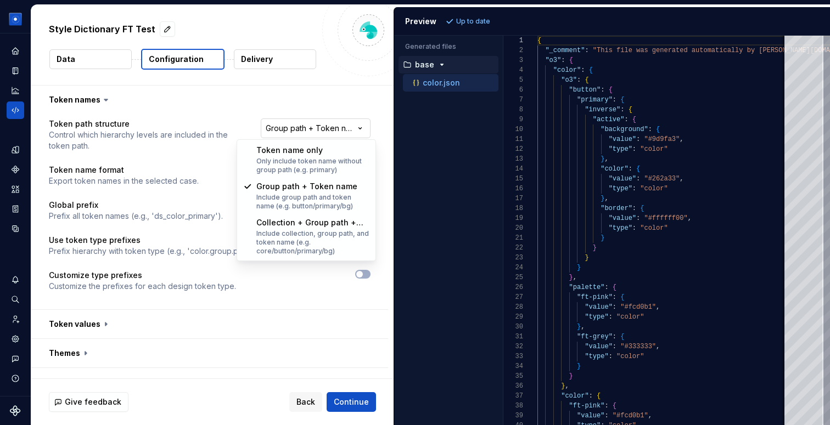
click at [325, 127] on html "**********" at bounding box center [415, 212] width 830 height 425
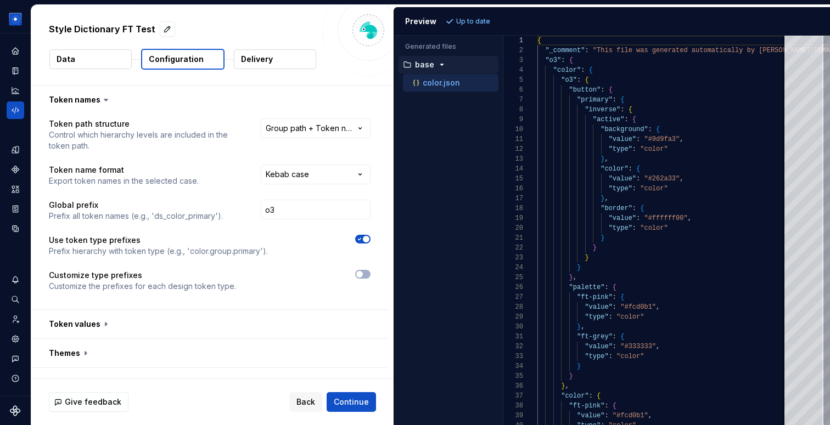
click at [300, 277] on div at bounding box center [313, 274] width 115 height 9
click at [269, 25] on div "Style Dictionary FT Test" at bounding box center [182, 29] width 267 height 20
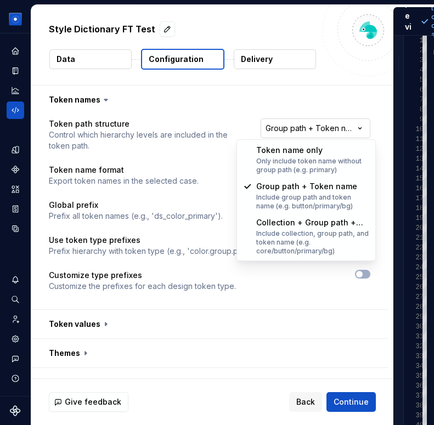
click at [330, 127] on html "**********" at bounding box center [217, 212] width 434 height 425
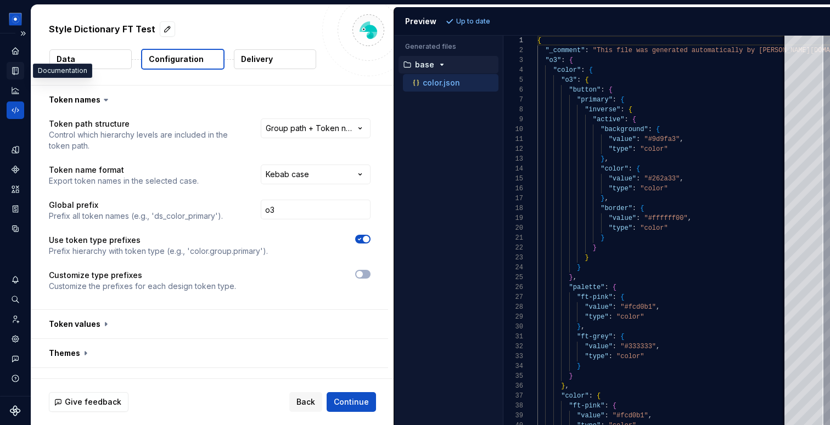
click at [16, 75] on icon "Documentation" at bounding box center [15, 71] width 10 height 10
click at [15, 71] on icon "Documentation" at bounding box center [16, 71] width 4 height 6
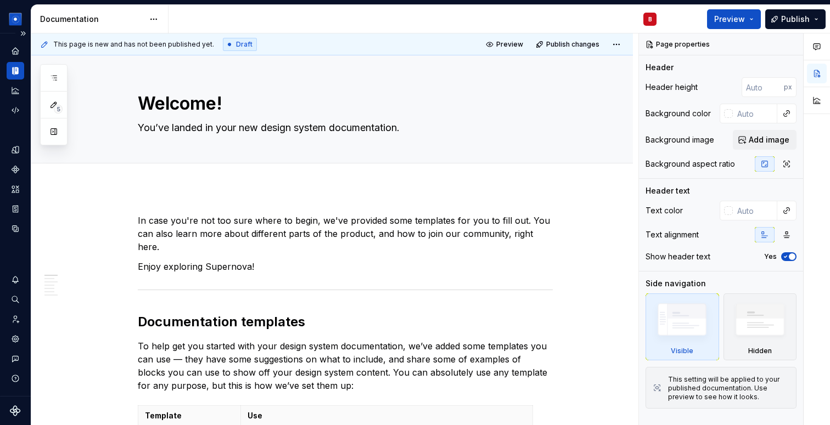
click at [15, 71] on icon "Documentation" at bounding box center [16, 71] width 4 height 7
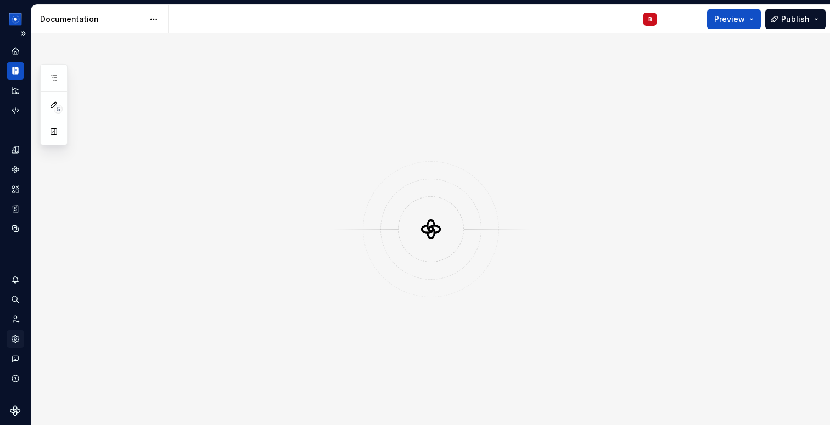
click at [16, 338] on icon "Settings" at bounding box center [15, 338] width 7 height 7
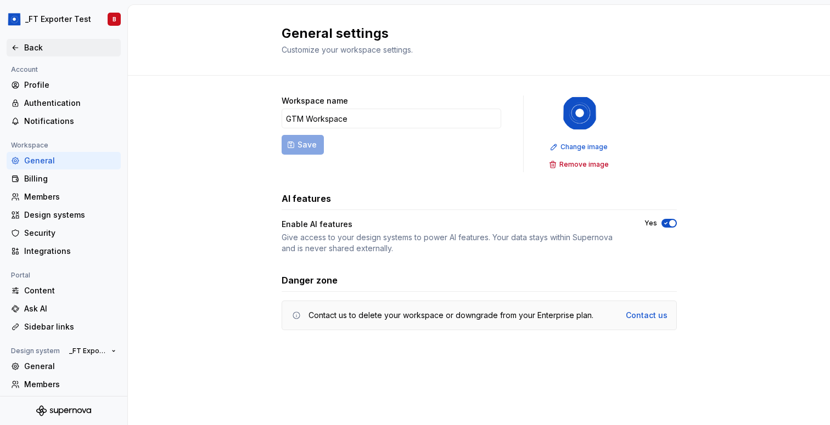
click at [24, 51] on div "Back" at bounding box center [70, 47] width 92 height 11
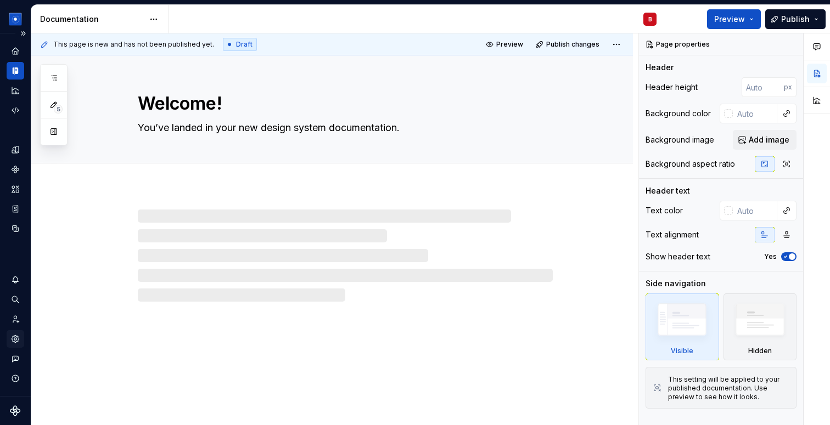
type textarea "*"
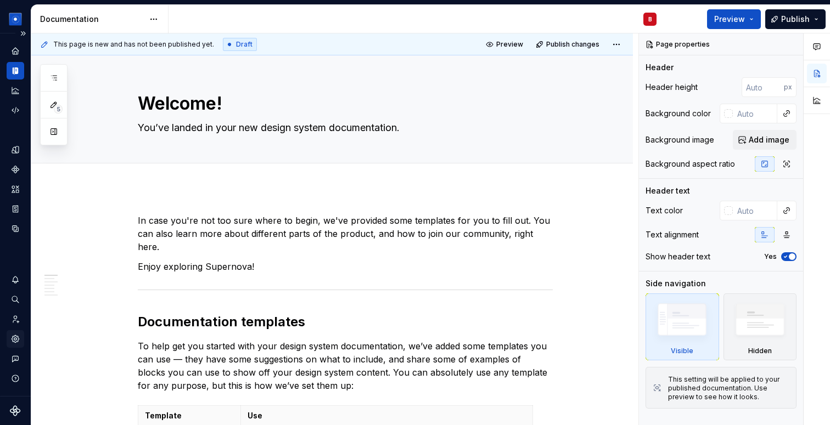
click at [16, 331] on div "Settings" at bounding box center [16, 339] width 18 height 18
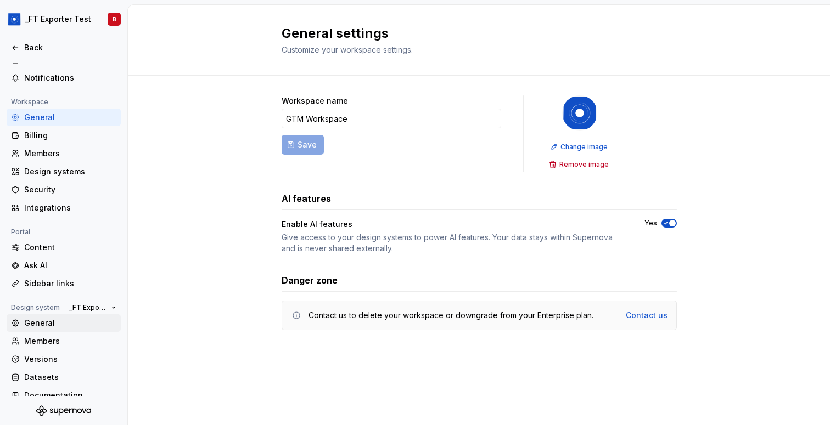
scroll to position [58, 0]
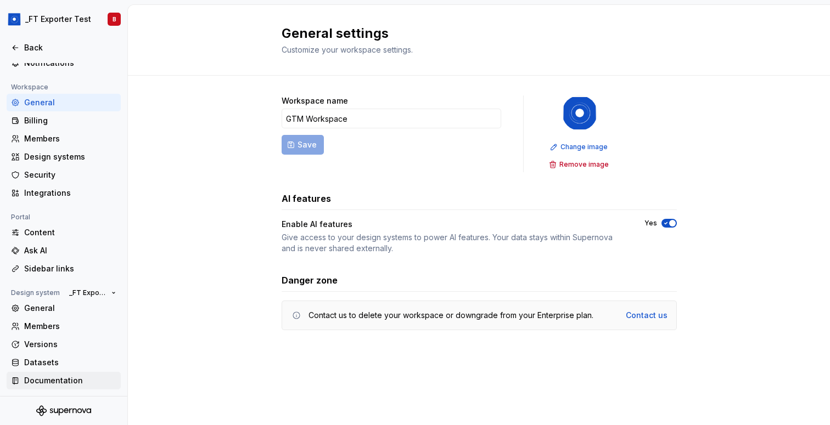
click at [40, 382] on div "Documentation" at bounding box center [70, 380] width 92 height 11
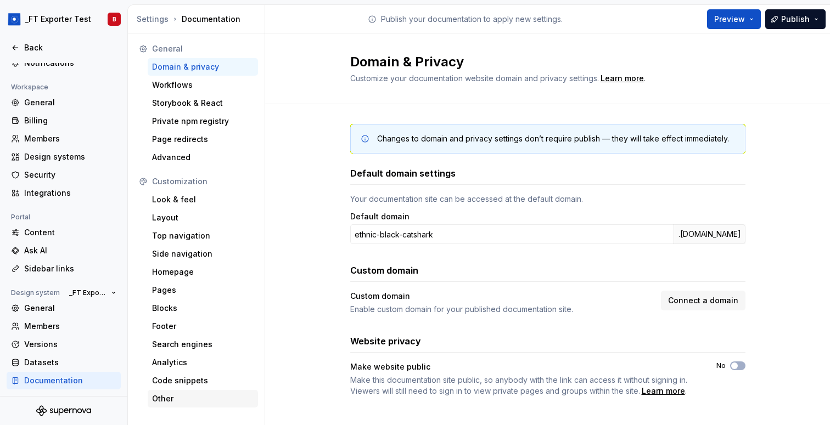
click at [168, 401] on div "Other" at bounding box center [203, 399] width 102 height 11
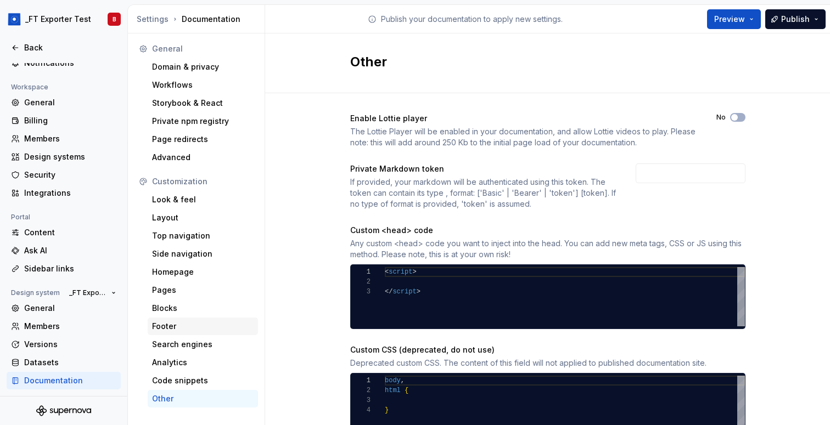
click at [220, 331] on div "Footer" at bounding box center [203, 326] width 102 height 11
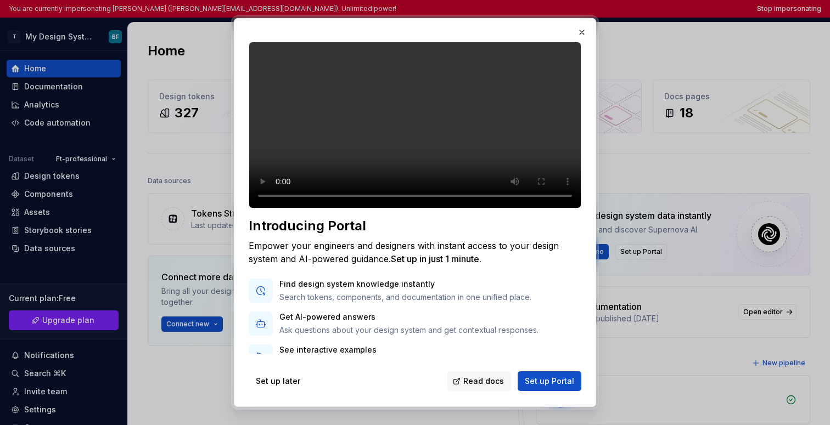
click at [492, 143] on div at bounding box center [415, 212] width 830 height 425
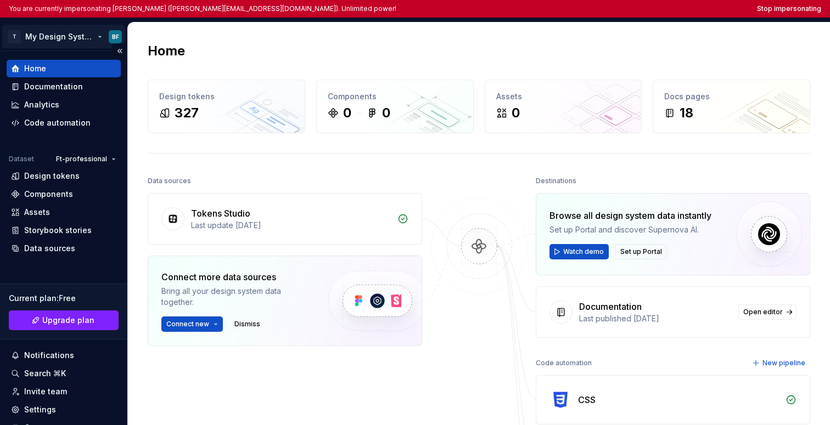
click at [88, 36] on html "You are currently impersonating [PERSON_NAME] ([PERSON_NAME][EMAIL_ADDRESS][DOM…" at bounding box center [415, 212] width 830 height 425
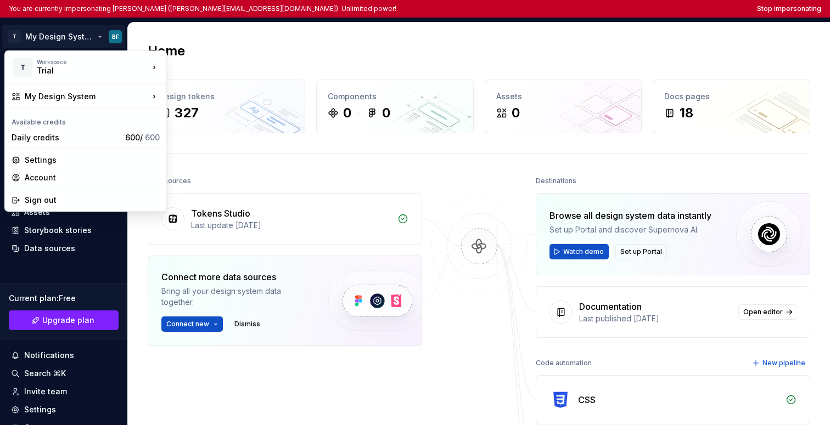
click at [255, 174] on html "You are currently impersonating [PERSON_NAME] ([PERSON_NAME][EMAIL_ADDRESS][DOM…" at bounding box center [415, 212] width 830 height 425
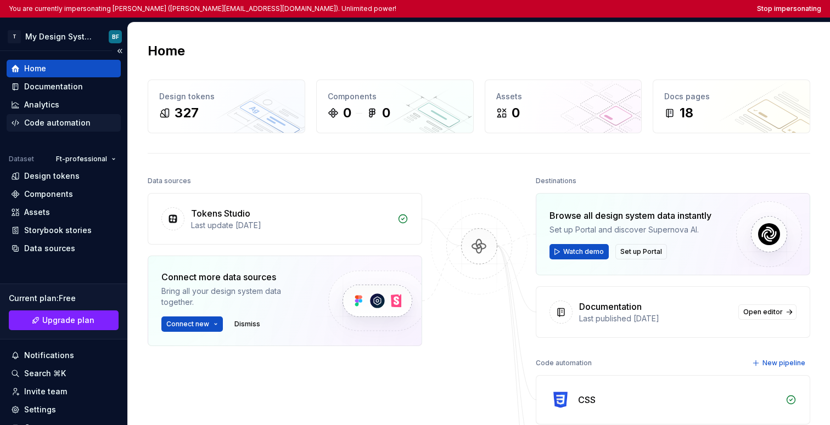
click at [93, 116] on div "Code automation" at bounding box center [64, 123] width 114 height 18
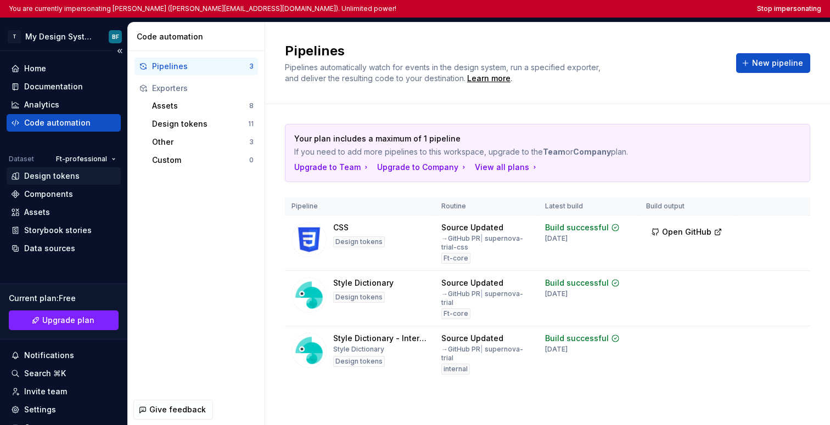
click at [78, 178] on div "Design tokens" at bounding box center [63, 176] width 105 height 11
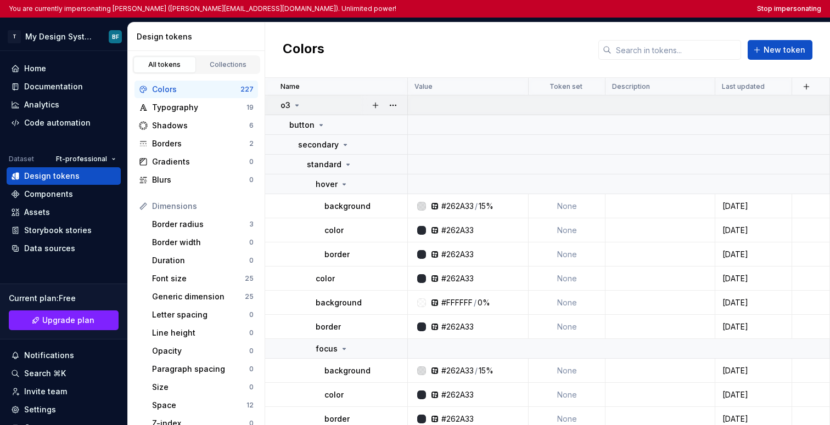
click at [296, 106] on icon at bounding box center [297, 105] width 9 height 9
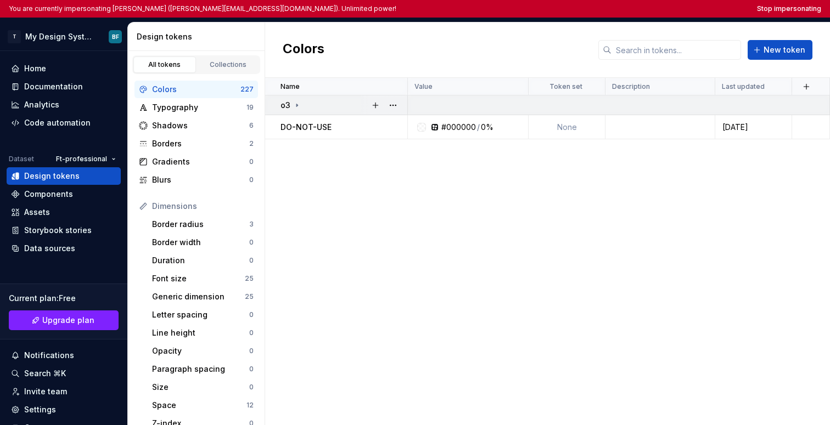
click at [296, 106] on icon at bounding box center [297, 105] width 9 height 9
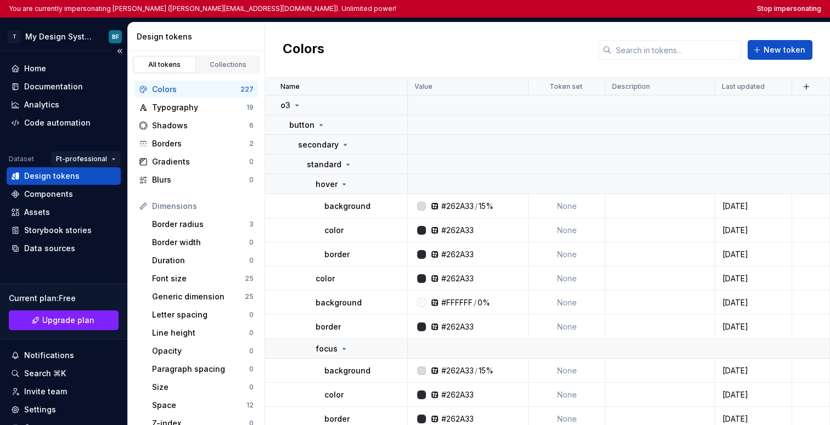
click at [76, 160] on html "You are currently impersonating [PERSON_NAME] ([PERSON_NAME][EMAIL_ADDRESS][DOM…" at bounding box center [415, 212] width 830 height 425
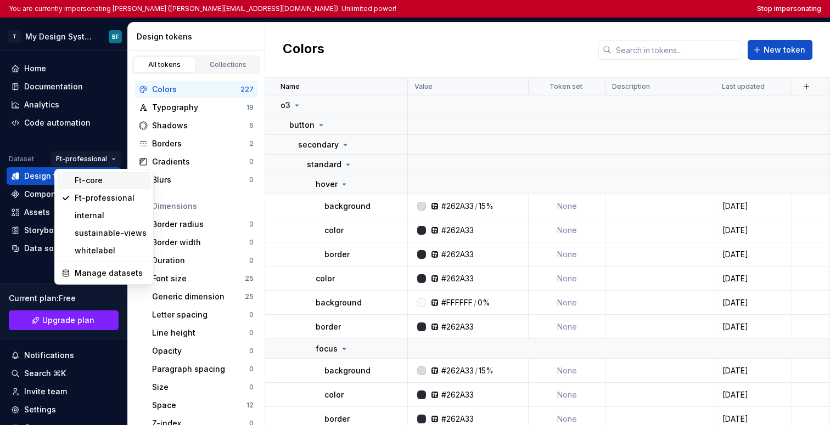
click at [82, 184] on div "Ft-core" at bounding box center [111, 180] width 72 height 11
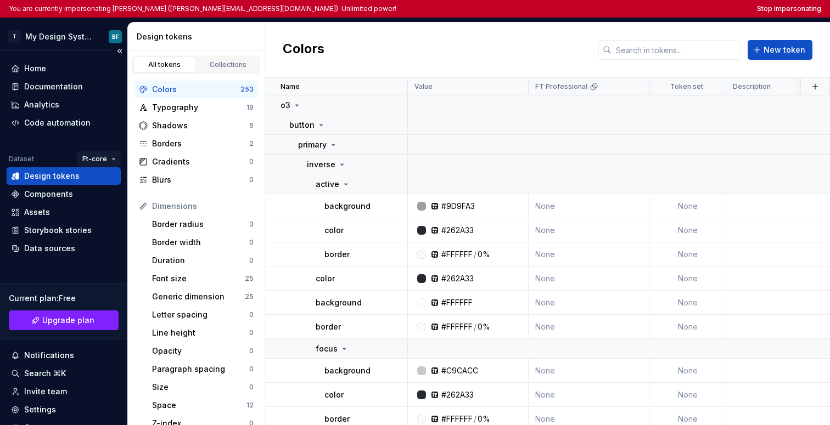
click at [96, 159] on html "You are currently impersonating [PERSON_NAME] ([PERSON_NAME][EMAIL_ADDRESS][DOM…" at bounding box center [415, 212] width 830 height 425
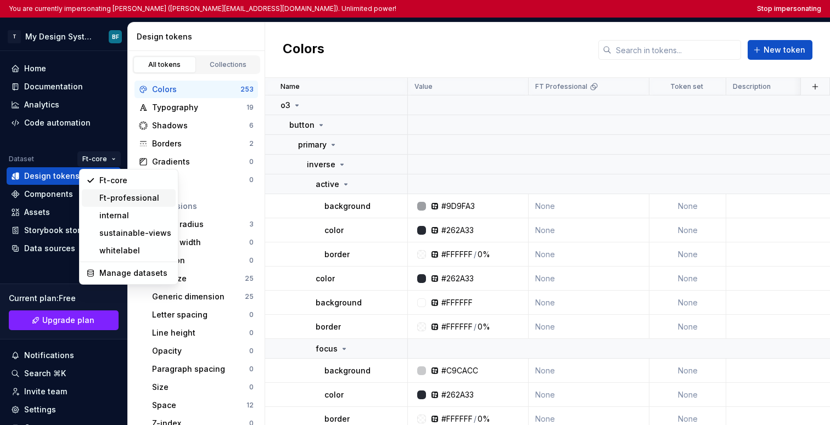
click at [97, 198] on div "Ft-professional" at bounding box center [129, 198] width 94 height 18
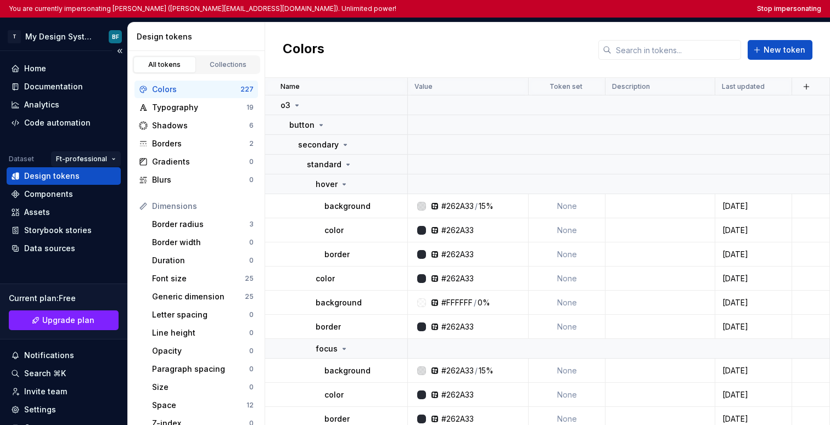
click at [94, 154] on html "You are currently impersonating [PERSON_NAME] ([PERSON_NAME][EMAIL_ADDRESS][DOM…" at bounding box center [415, 212] width 830 height 425
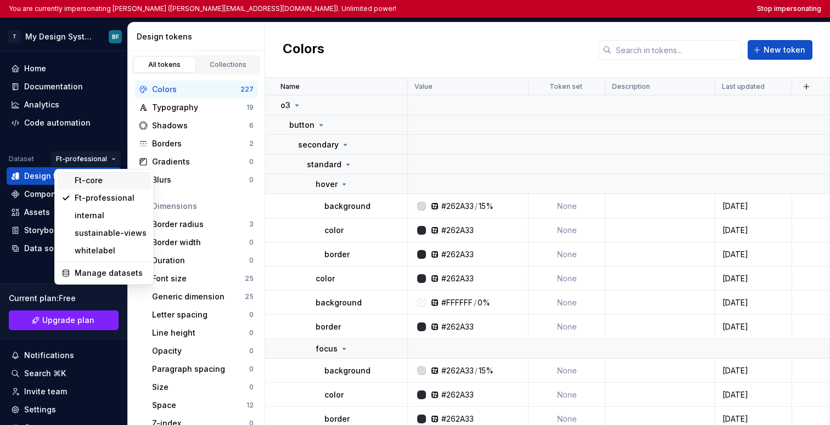
click at [91, 184] on div "Ft-core" at bounding box center [111, 180] width 72 height 11
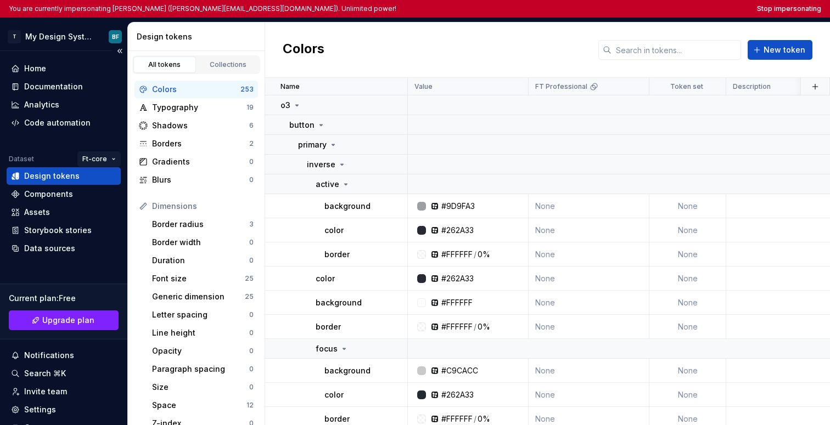
click at [94, 161] on html "You are currently impersonating Ben Freshwater (ben.freshwater@ft.com). Unlimit…" at bounding box center [415, 212] width 830 height 425
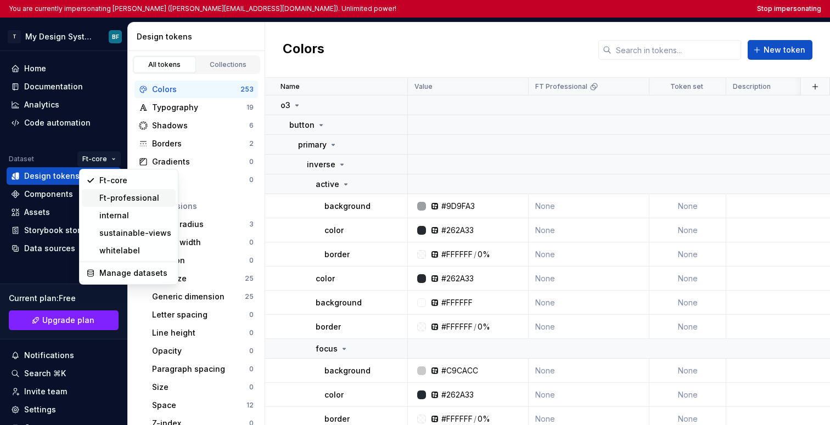
click at [103, 198] on div "Ft-professional" at bounding box center [135, 198] width 72 height 11
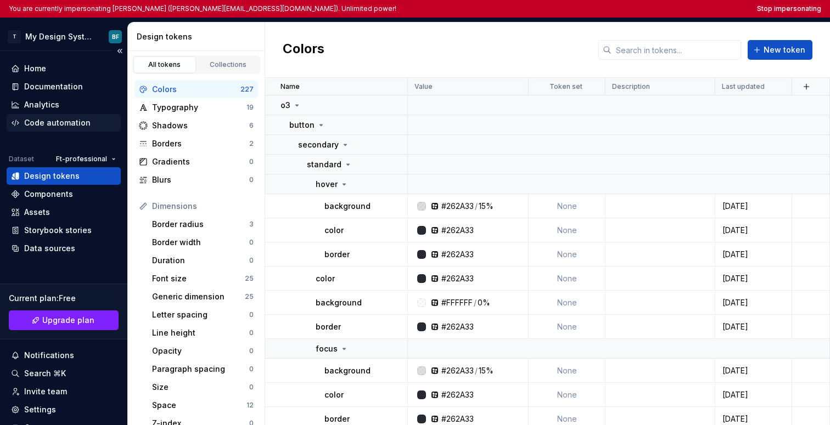
click at [86, 119] on div "Code automation" at bounding box center [57, 122] width 66 height 11
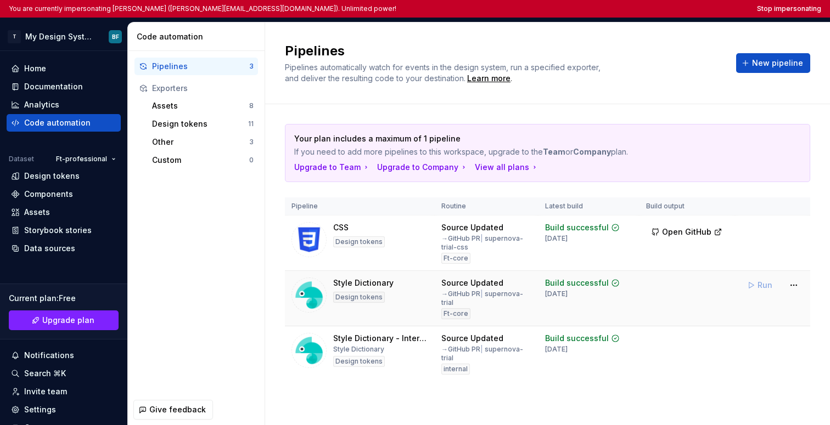
click at [426, 285] on div "Style Dictionary Design tokens" at bounding box center [359, 295] width 137 height 35
click at [492, 290] on div "Build successful 3 weeks ago" at bounding box center [582, 288] width 75 height 21
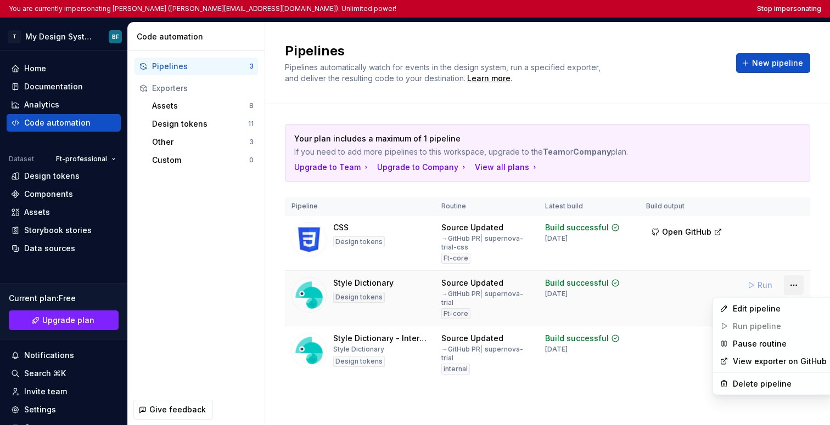
click at [492, 286] on html "You are currently impersonating Ben Freshwater (ben.freshwater@ft.com). Unlimit…" at bounding box center [415, 212] width 830 height 425
click at [492, 309] on div "Edit pipeline" at bounding box center [780, 309] width 94 height 11
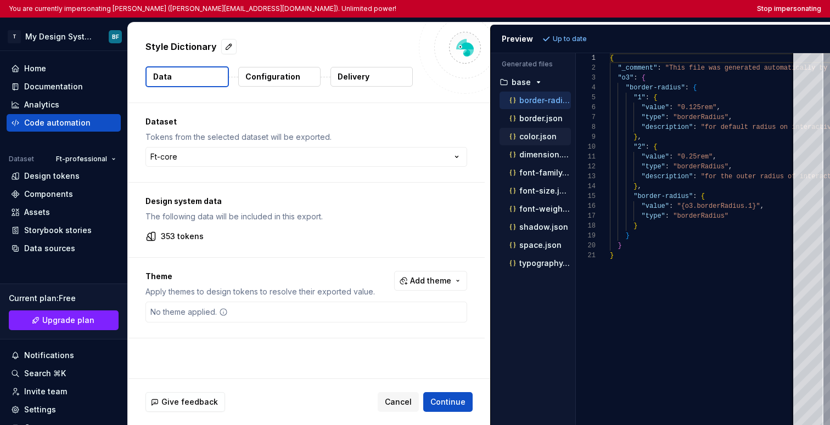
click at [492, 133] on p "color.json" at bounding box center [537, 136] width 37 height 9
type textarea "**********"
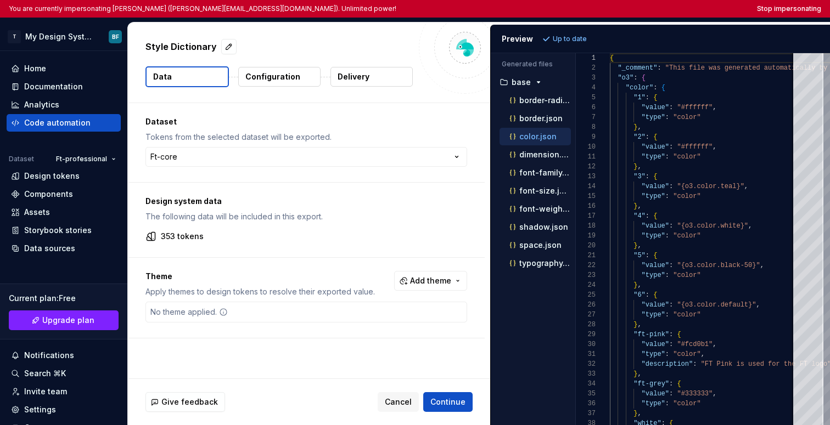
click at [286, 75] on p "Configuration" at bounding box center [272, 76] width 55 height 11
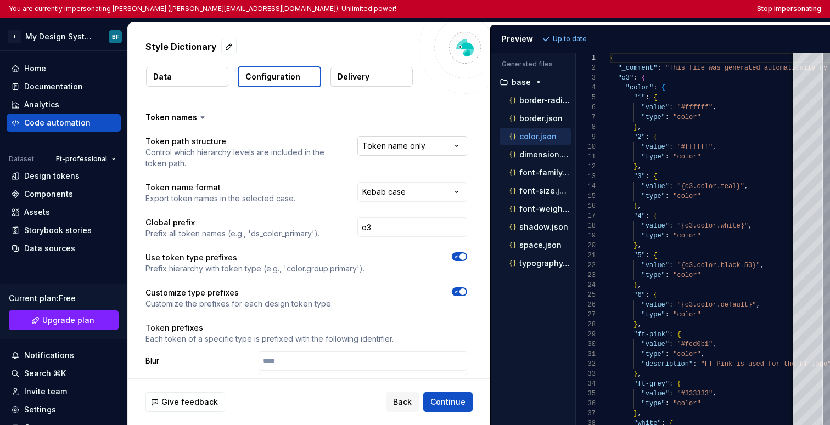
click at [429, 149] on html "**********" at bounding box center [415, 212] width 830 height 425
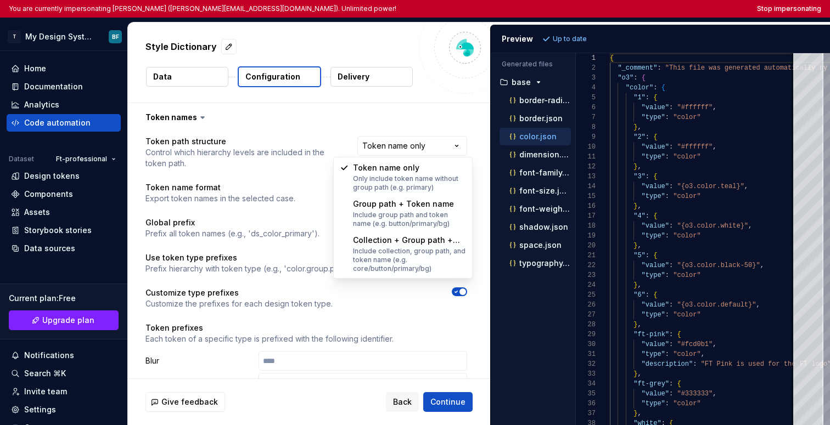
click at [446, 110] on html "**********" at bounding box center [415, 212] width 830 height 425
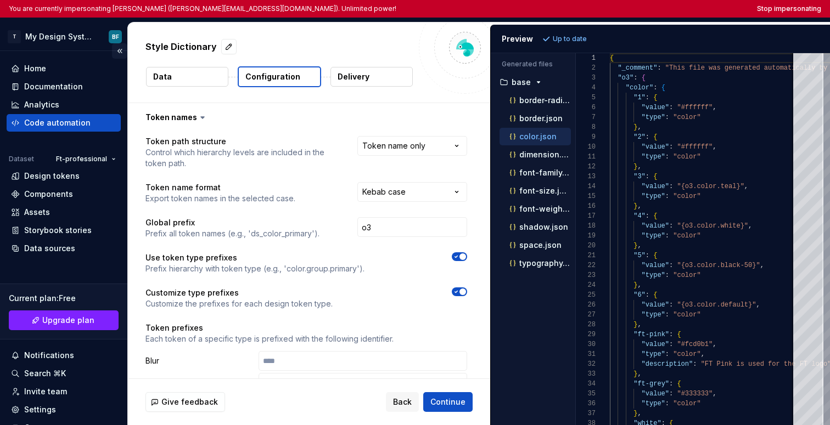
click at [118, 53] on button "Collapse sidebar" at bounding box center [119, 50] width 15 height 15
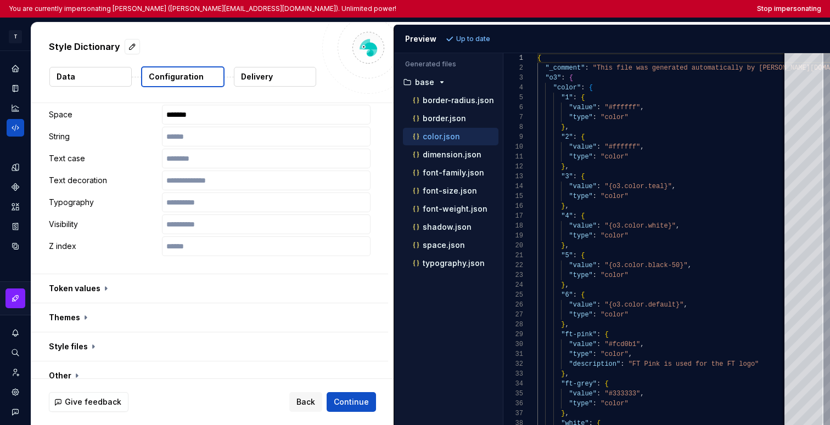
scroll to position [654, 0]
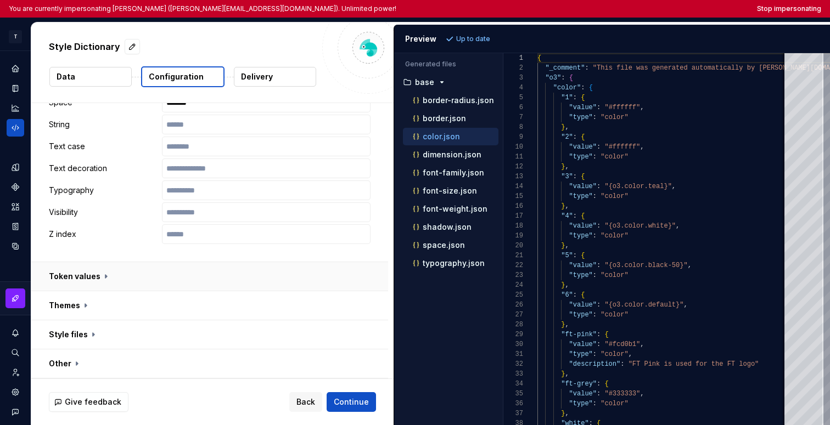
click at [94, 273] on button "button" at bounding box center [209, 276] width 357 height 29
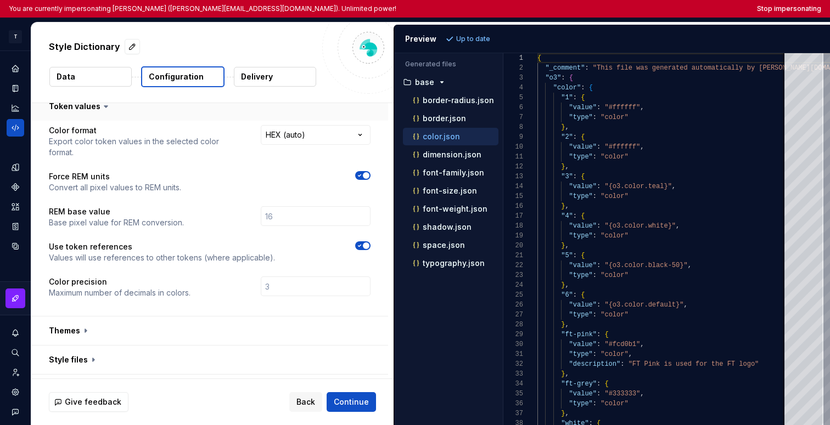
scroll to position [838, 0]
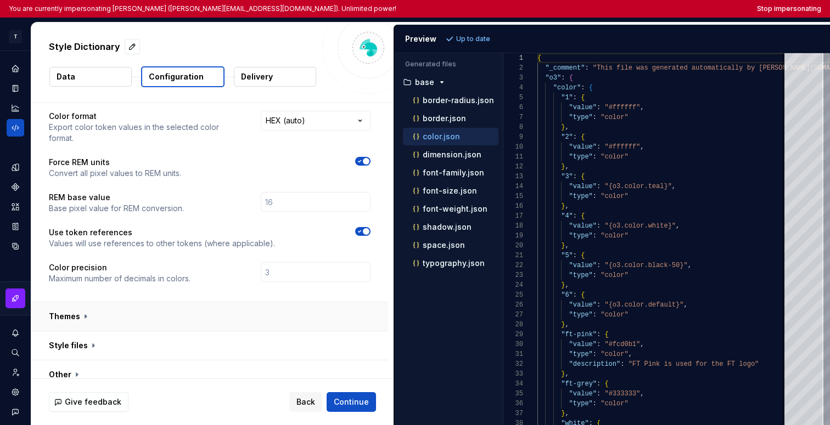
click at [83, 310] on button "button" at bounding box center [209, 316] width 357 height 29
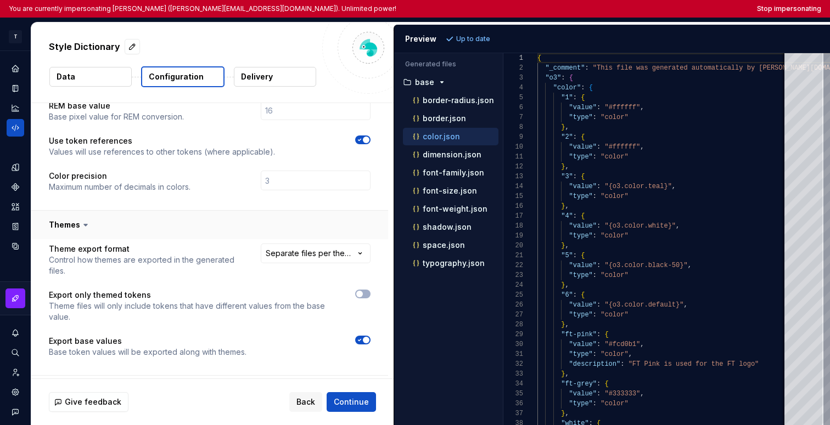
scroll to position [974, 0]
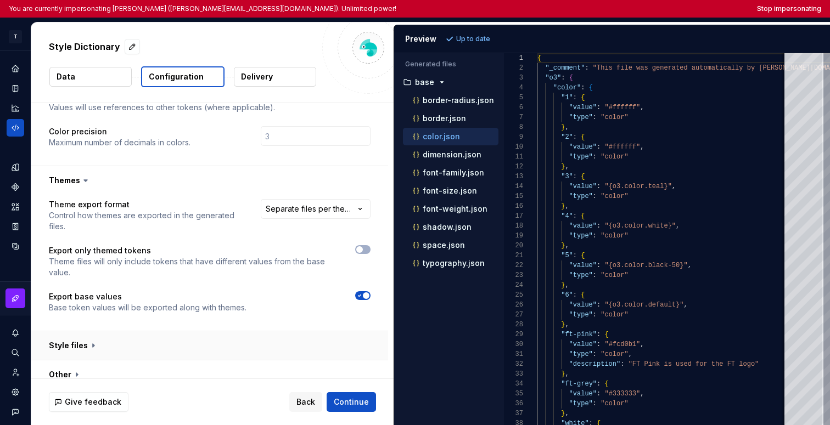
click at [87, 331] on button "button" at bounding box center [209, 345] width 357 height 29
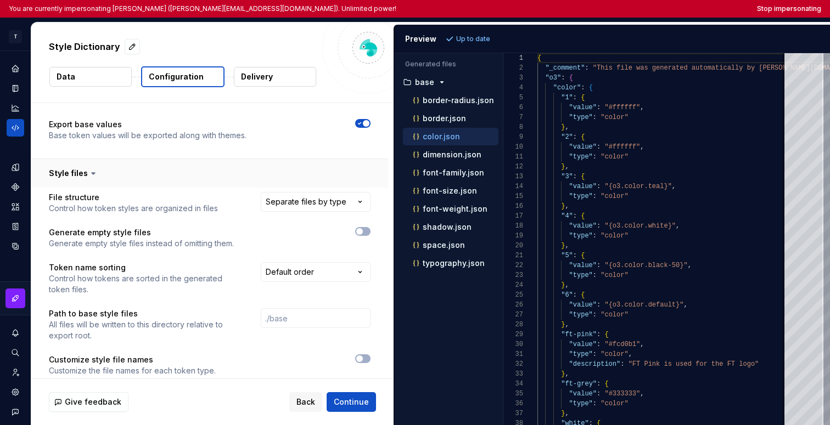
scroll to position [1181, 0]
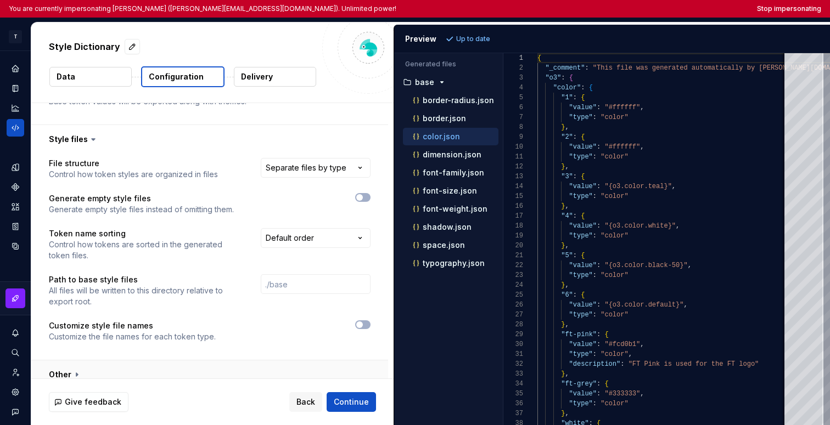
click at [76, 366] on button "button" at bounding box center [209, 375] width 357 height 29
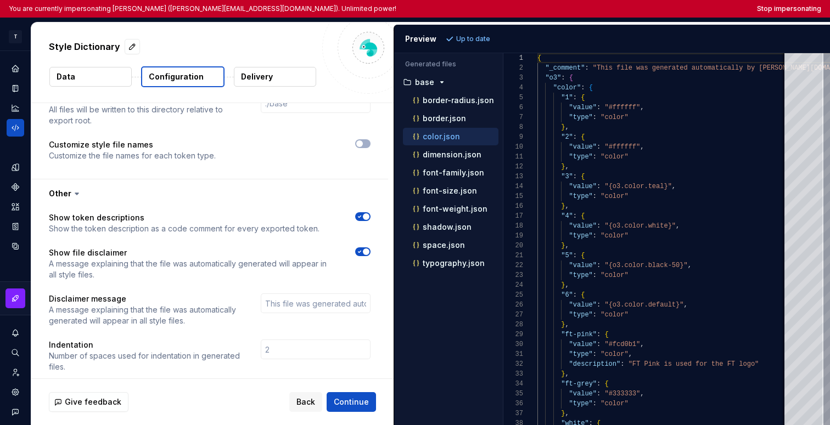
scroll to position [1363, 0]
click at [12, 164] on icon "Design tokens" at bounding box center [15, 167] width 10 height 10
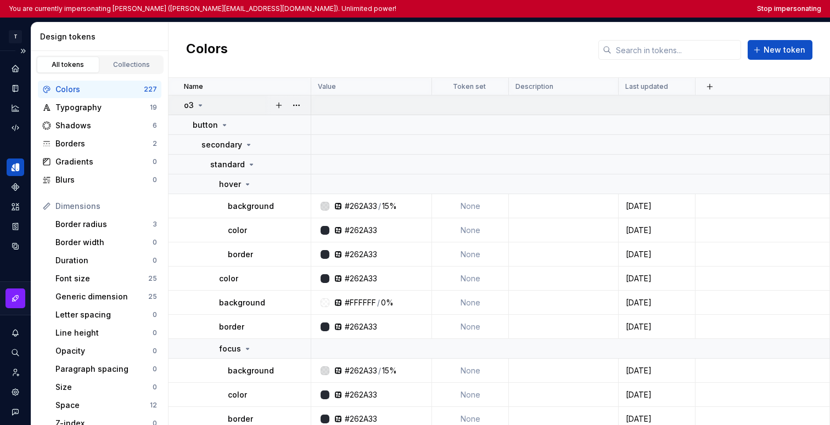
click at [196, 105] on icon at bounding box center [200, 105] width 9 height 9
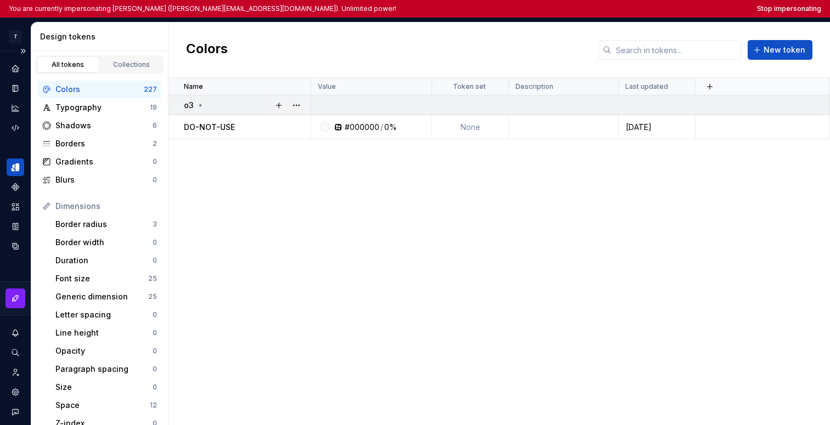
click at [197, 105] on icon at bounding box center [200, 105] width 9 height 9
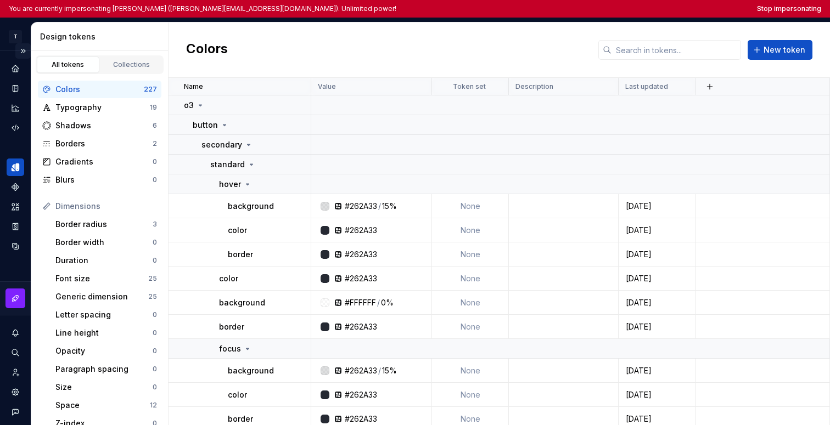
click at [21, 53] on button "Expand sidebar" at bounding box center [22, 50] width 15 height 15
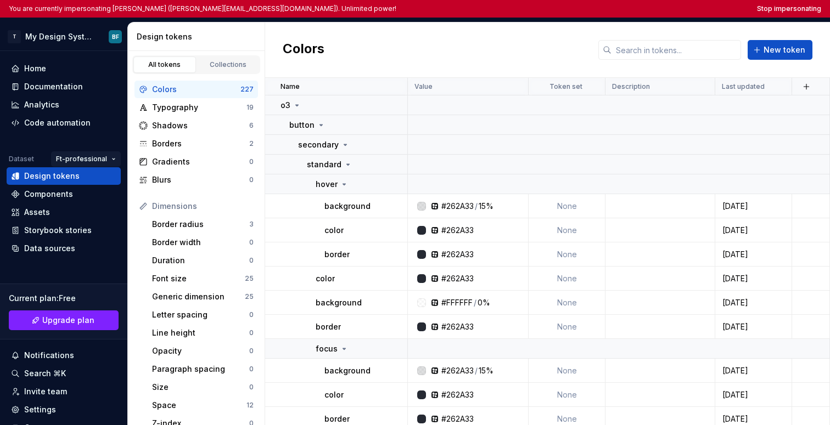
click at [99, 162] on html "You are currently impersonating Ben Freshwater (ben.freshwater@ft.com). Unlimit…" at bounding box center [415, 212] width 830 height 425
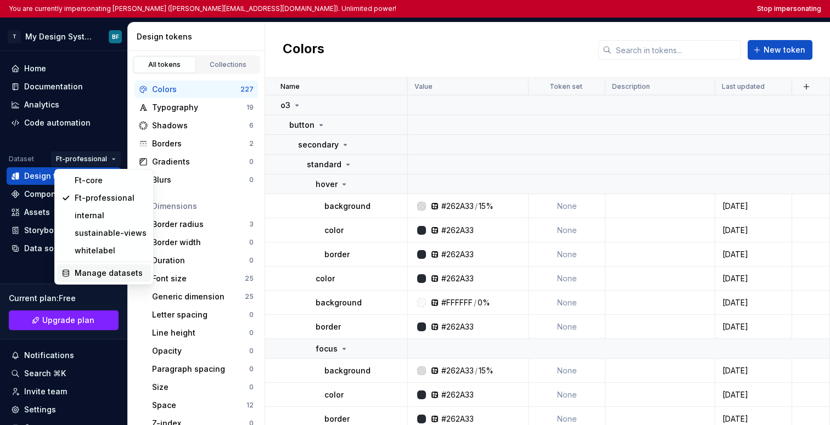
click at [109, 269] on div "Manage datasets" at bounding box center [111, 273] width 72 height 11
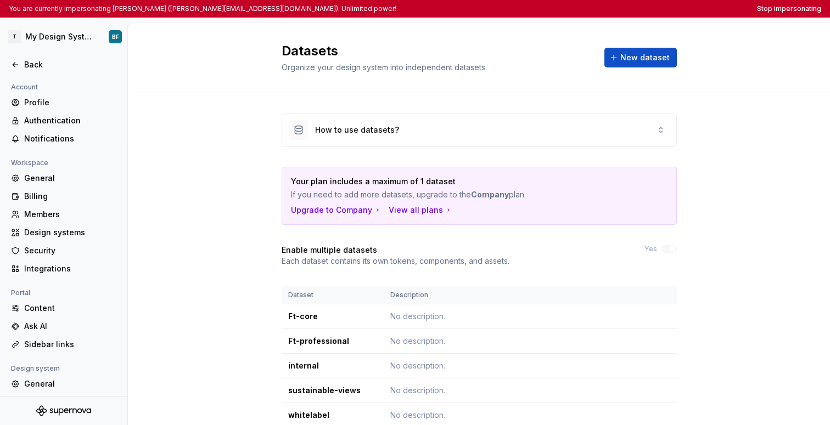
scroll to position [44, 0]
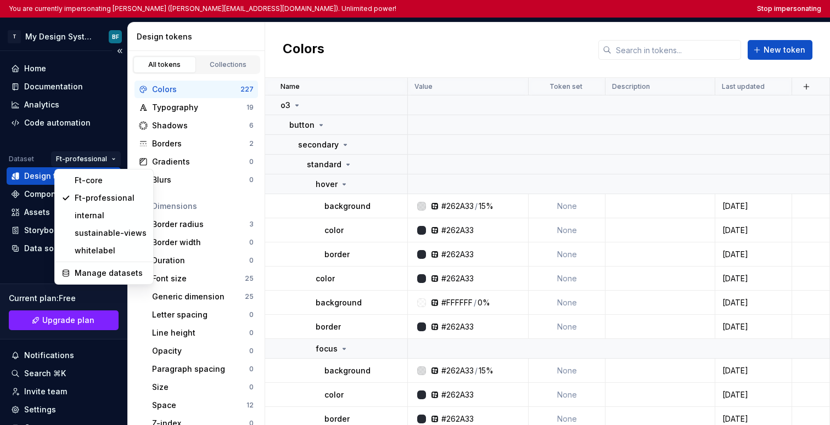
click at [102, 157] on html "You are currently impersonating Ben Freshwater (ben.freshwater@ft.com). Unlimit…" at bounding box center [415, 212] width 830 height 425
click at [108, 217] on div "internal" at bounding box center [111, 215] width 72 height 11
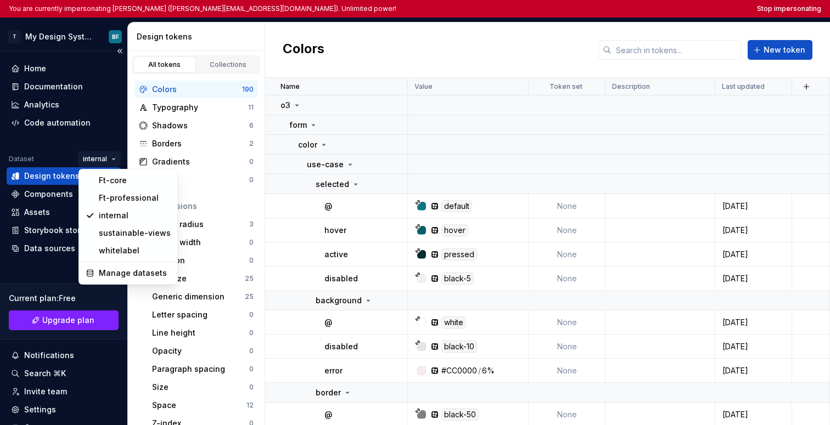
click at [100, 158] on html "You are currently impersonating Ben Freshwater (ben.freshwater@ft.com). Unlimit…" at bounding box center [415, 212] width 830 height 425
click at [105, 184] on div "Ft-core" at bounding box center [135, 180] width 72 height 11
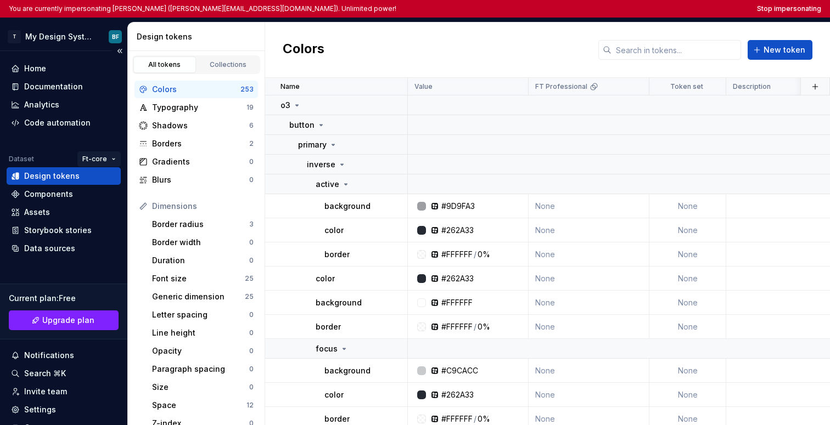
click at [88, 159] on html "You are currently impersonating Ben Freshwater (ben.freshwater@ft.com). Unlimit…" at bounding box center [415, 212] width 830 height 425
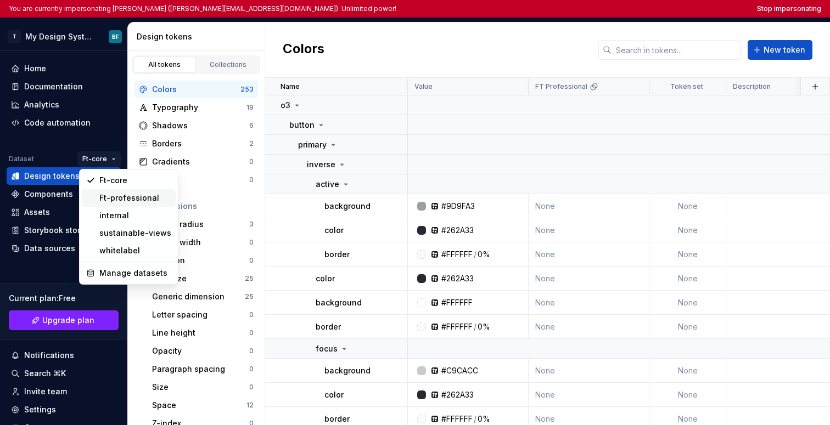
click at [105, 201] on div "Ft-professional" at bounding box center [135, 198] width 72 height 11
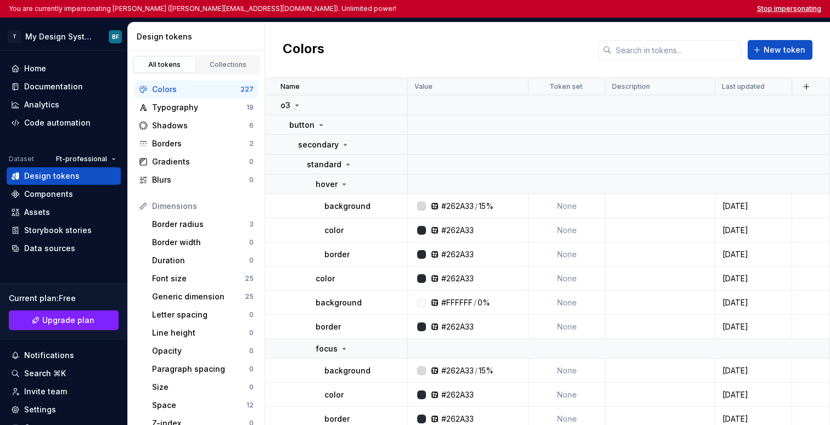
click at [492, 10] on button "Stop impersonating" at bounding box center [789, 8] width 64 height 9
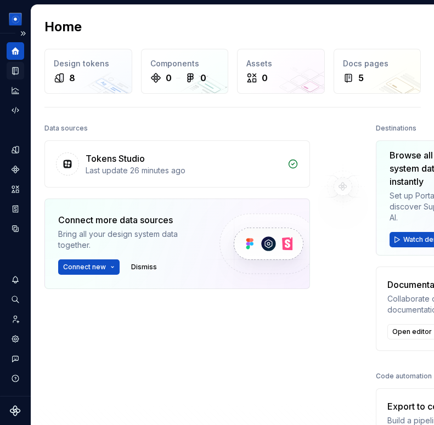
click at [18, 68] on icon "Documentation" at bounding box center [15, 71] width 10 height 10
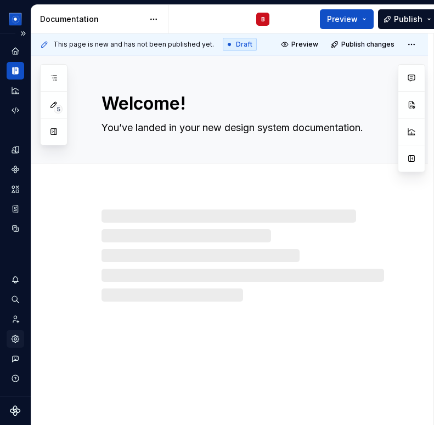
click at [20, 337] on icon "Settings" at bounding box center [15, 339] width 10 height 10
type textarea "*"
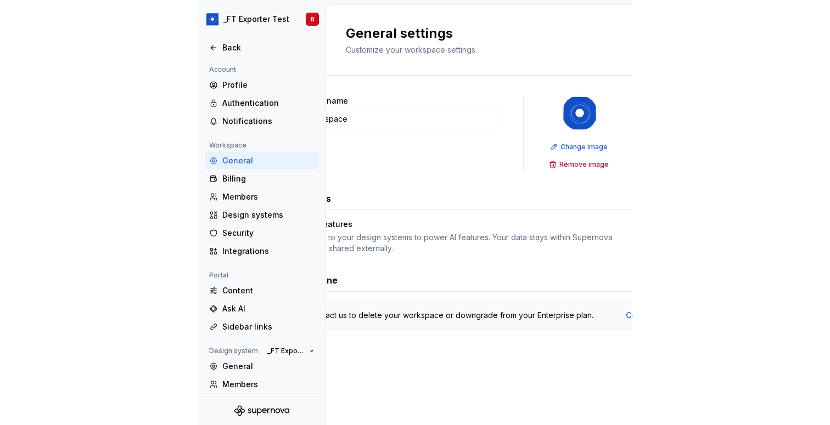
scroll to position [58, 0]
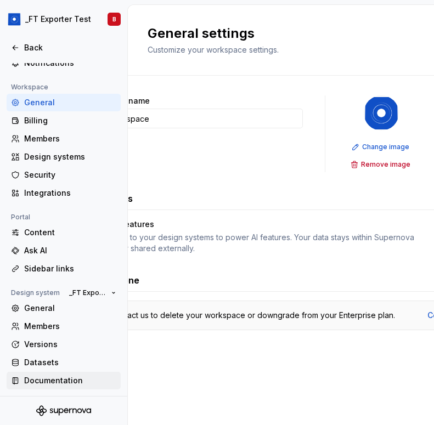
click at [68, 380] on div "Documentation" at bounding box center [70, 380] width 92 height 11
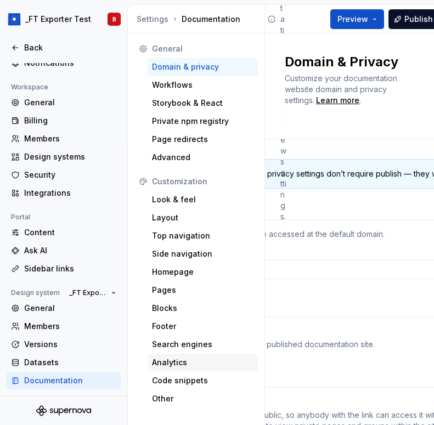
click at [190, 361] on div "Analytics" at bounding box center [203, 362] width 102 height 11
